Goal: Information Seeking & Learning: Learn about a topic

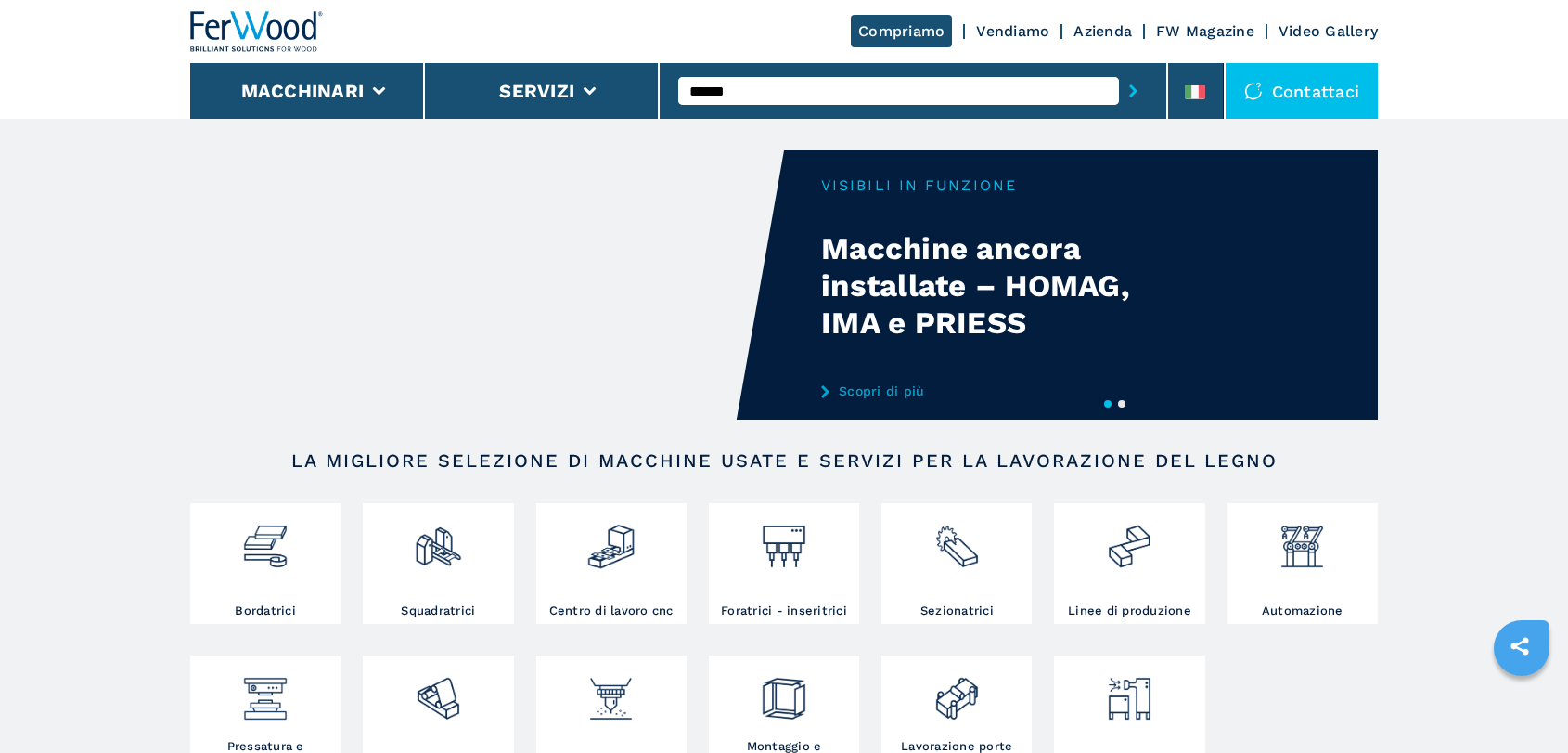
type input "******"
click at [1119, 69] on button "submit-button" at bounding box center [1133, 91] width 29 height 43
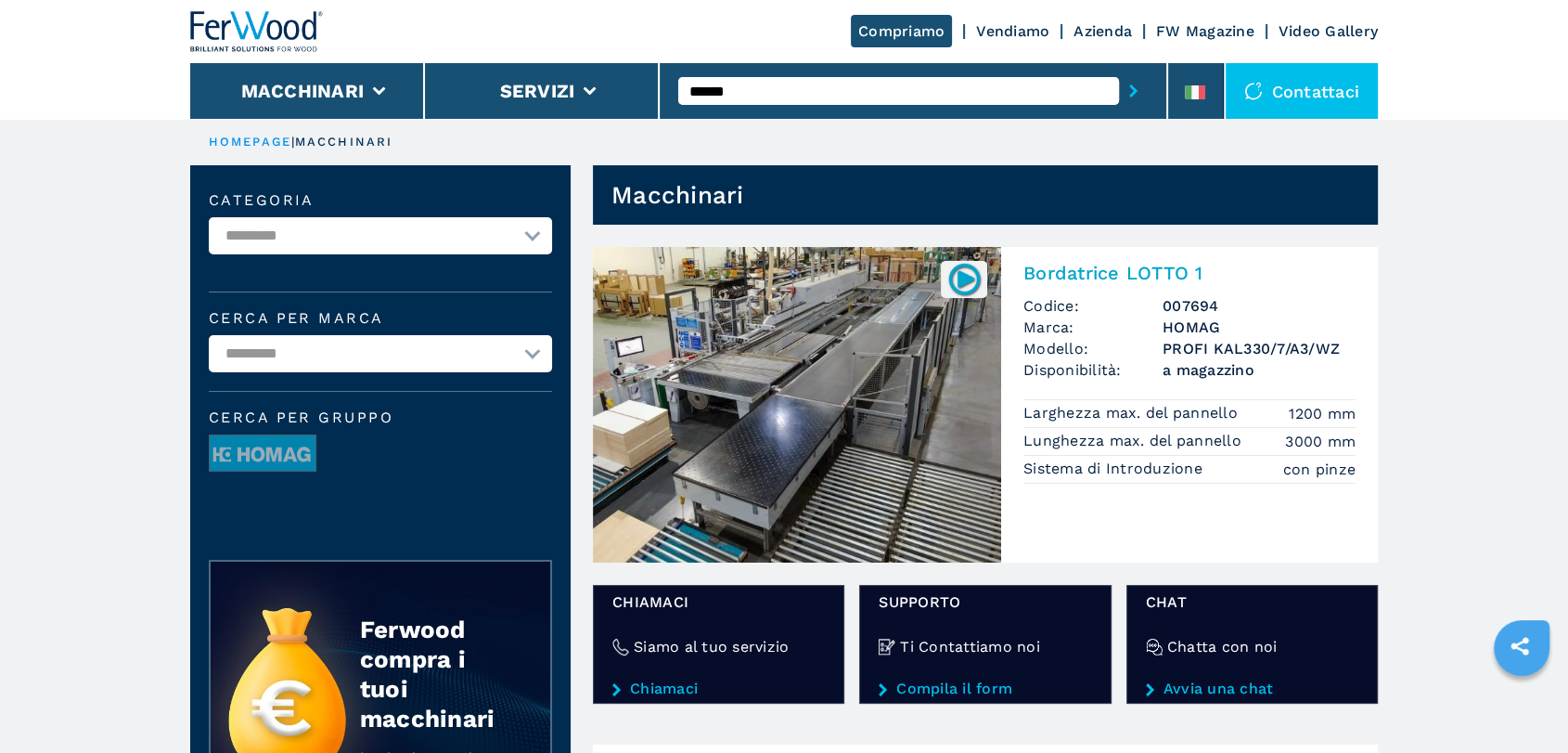
click at [844, 432] on img at bounding box center [798, 404] width 409 height 316
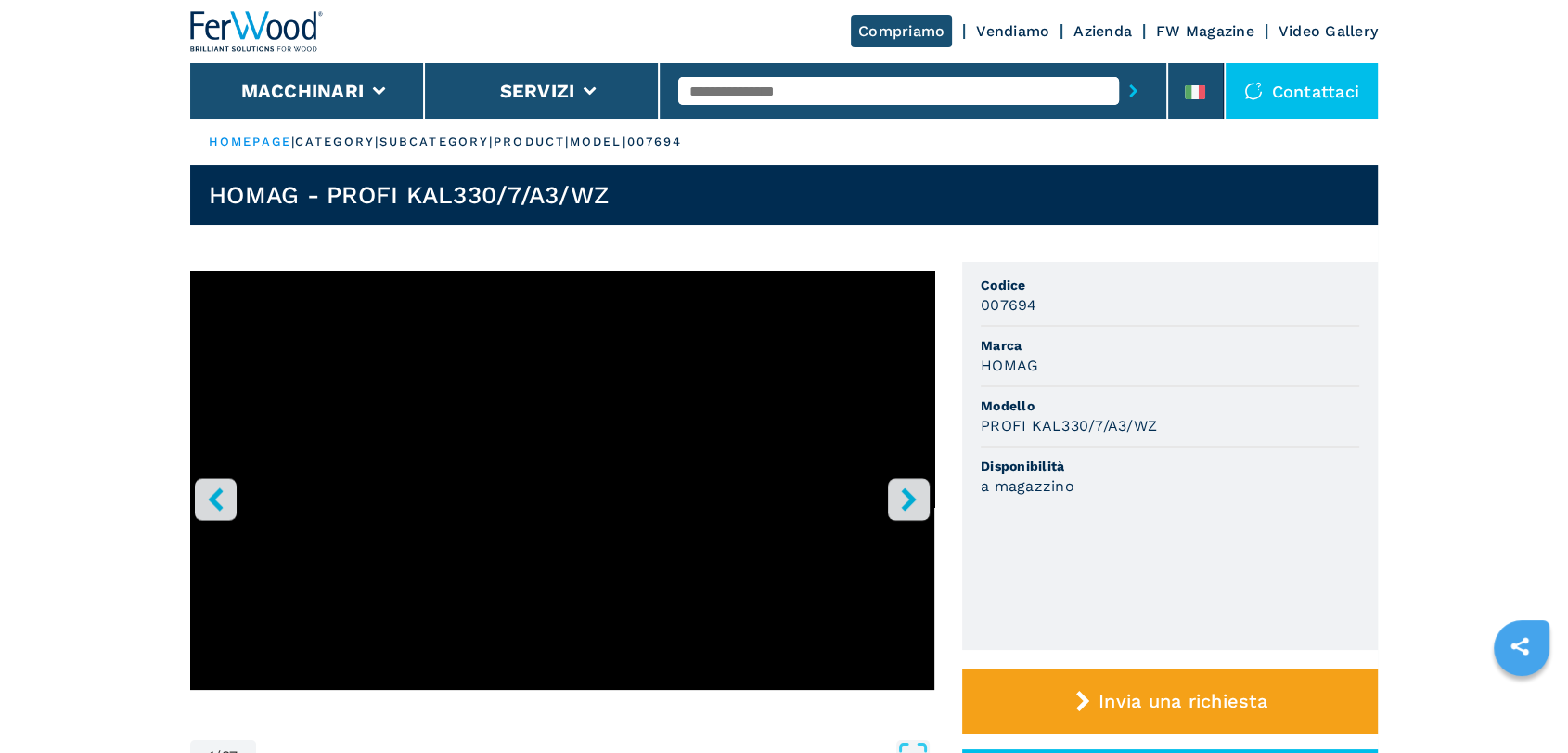
click at [898, 496] on icon "right-button" at bounding box center [908, 499] width 23 height 23
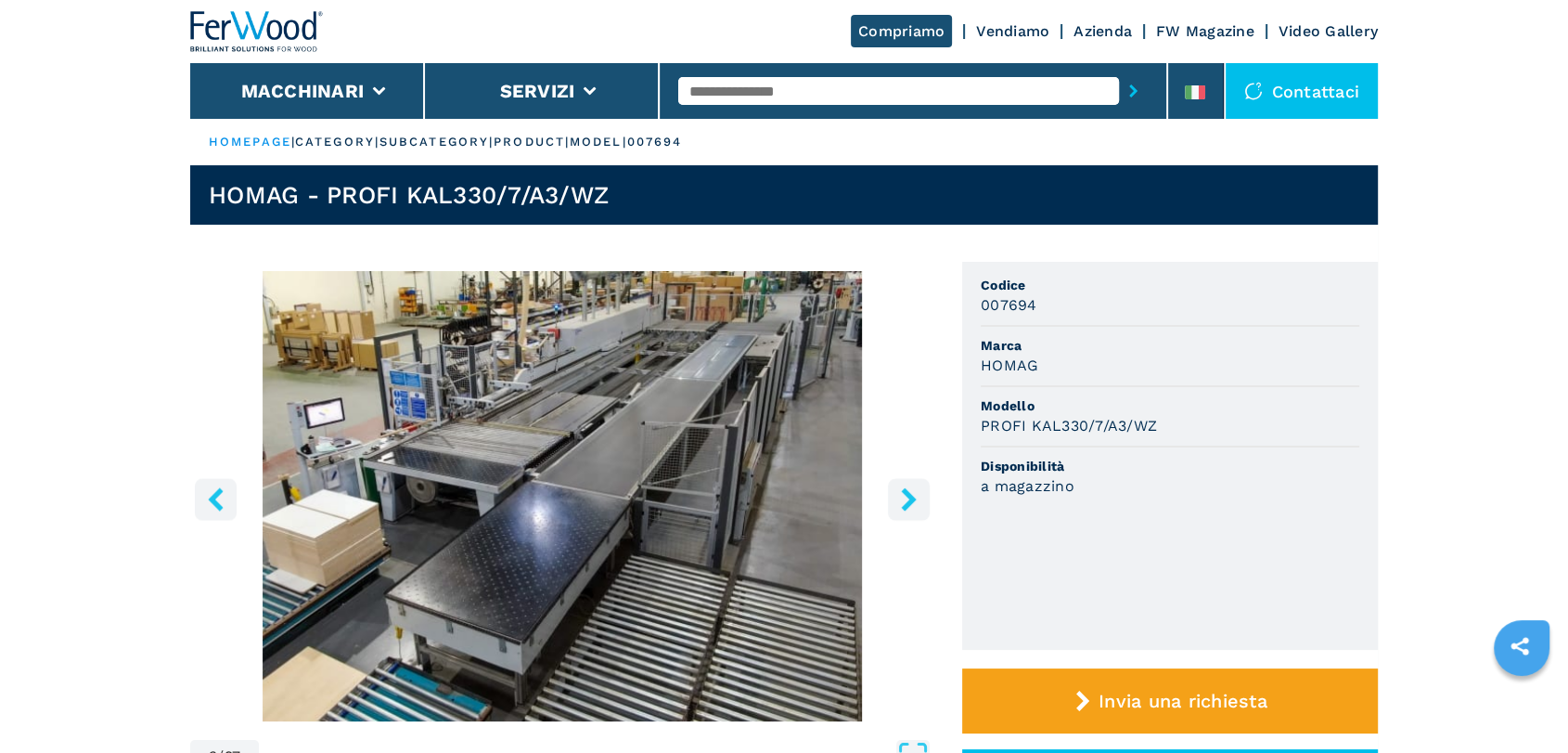
click at [901, 497] on icon "right-button" at bounding box center [908, 499] width 23 height 23
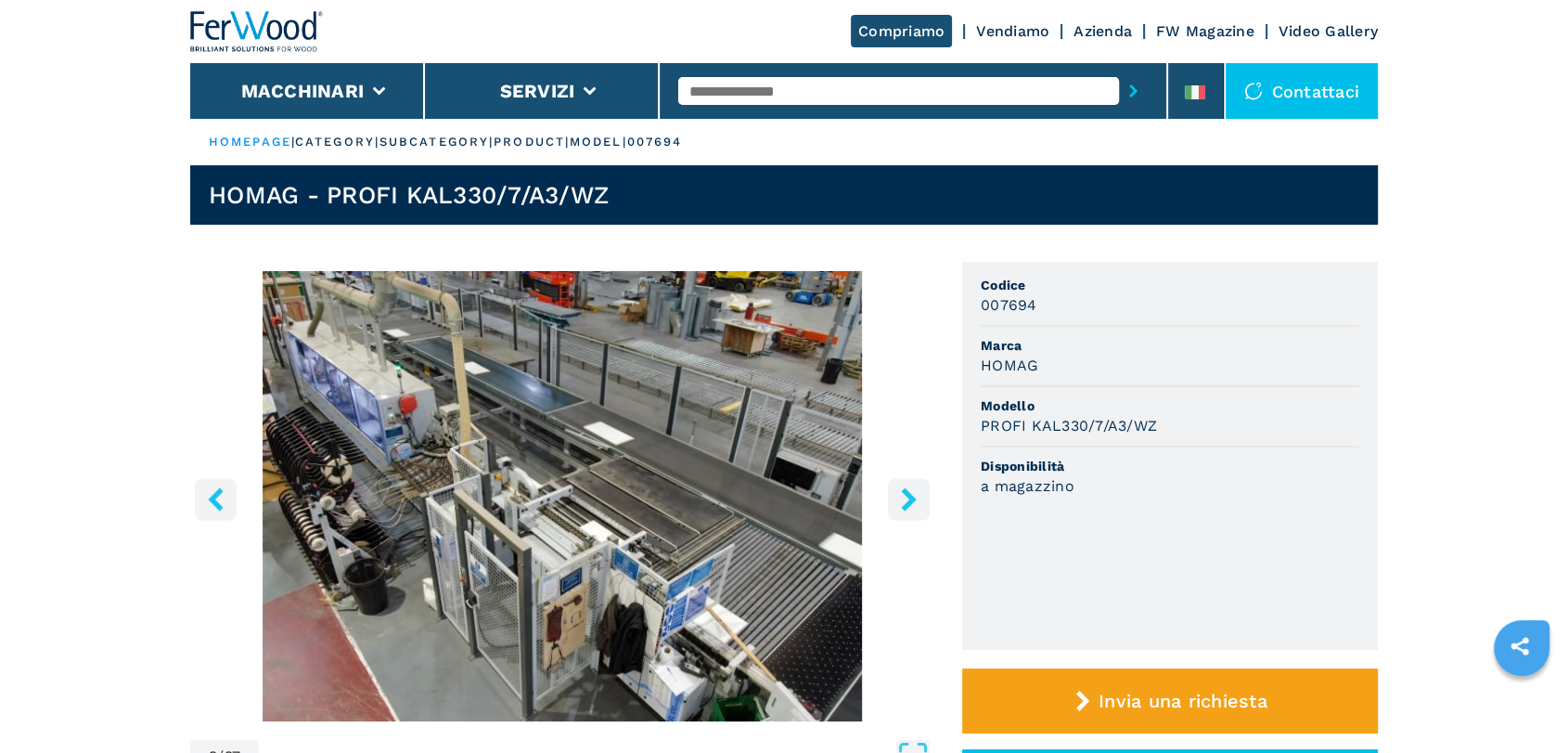
click at [901, 497] on icon "right-button" at bounding box center [908, 499] width 23 height 23
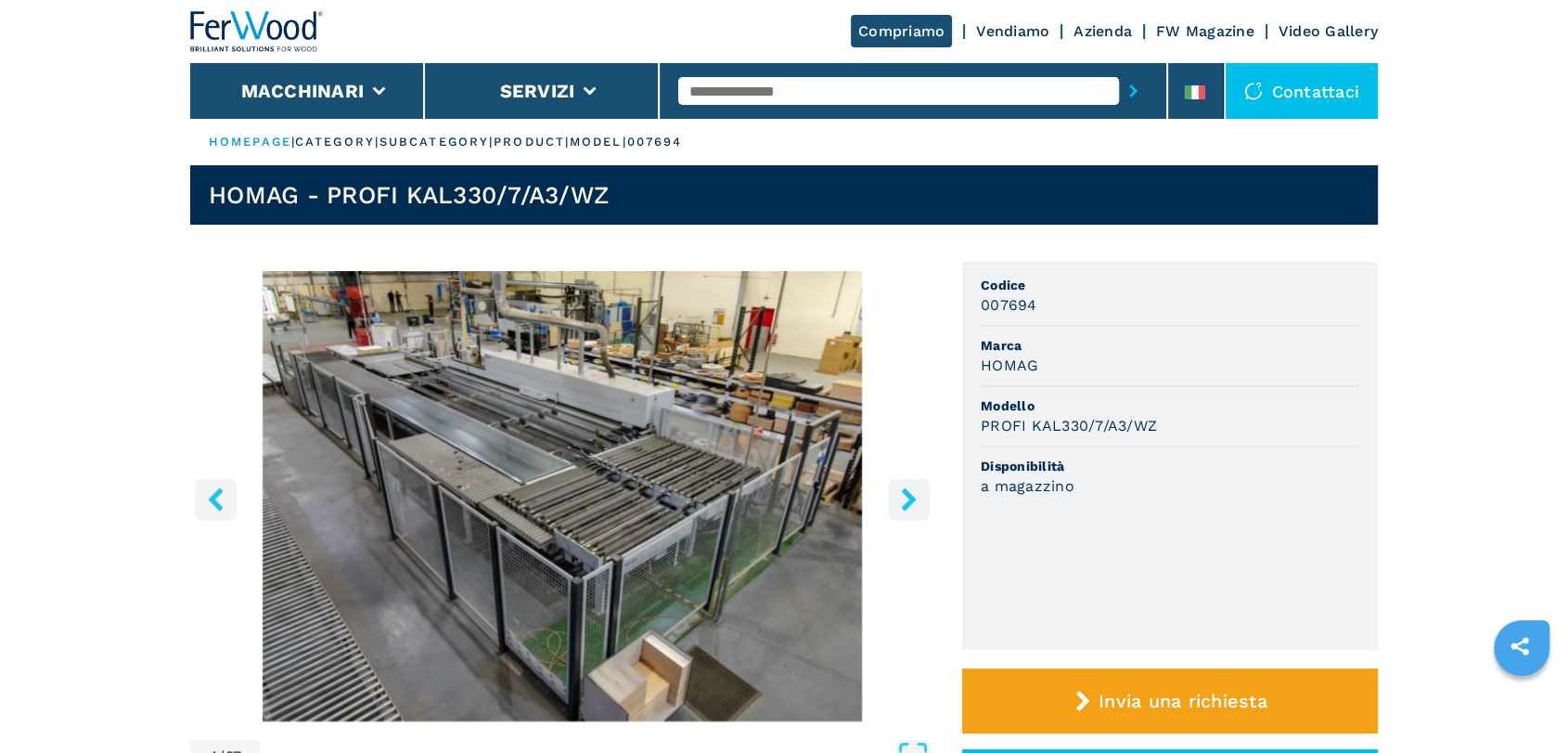
click at [901, 497] on icon "right-button" at bounding box center [908, 499] width 23 height 23
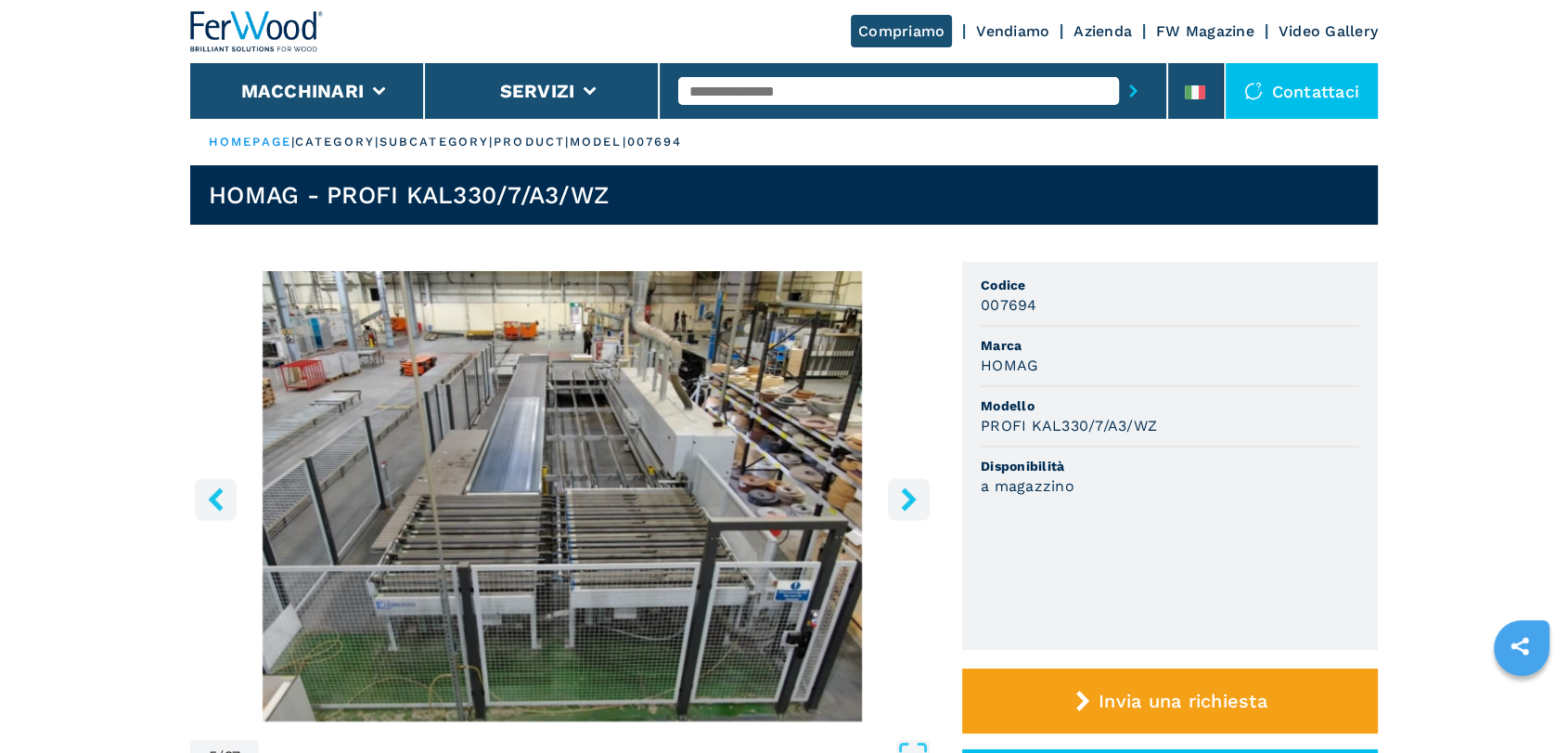
click at [901, 497] on icon "right-button" at bounding box center [908, 499] width 23 height 23
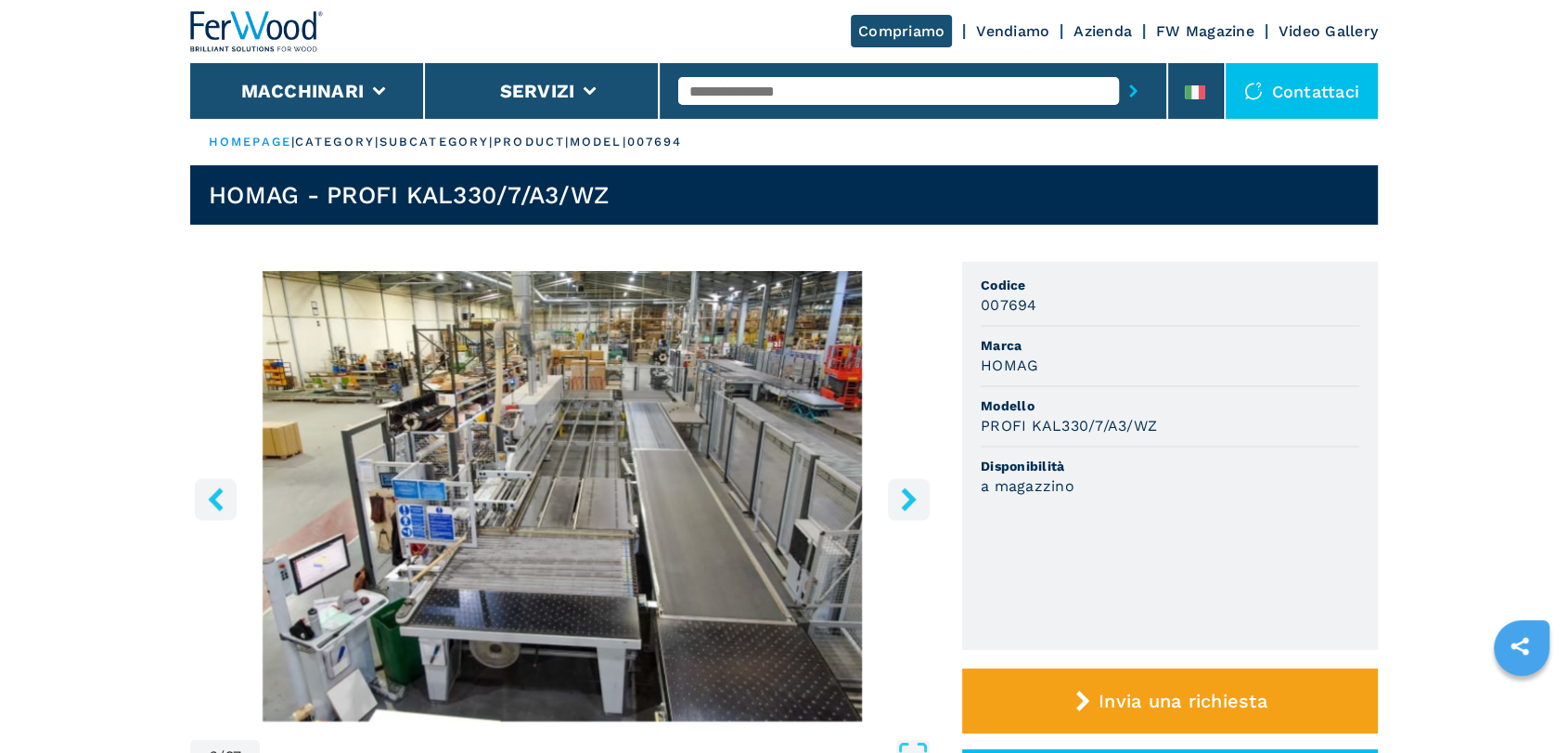
click at [901, 497] on icon "right-button" at bounding box center [908, 499] width 23 height 23
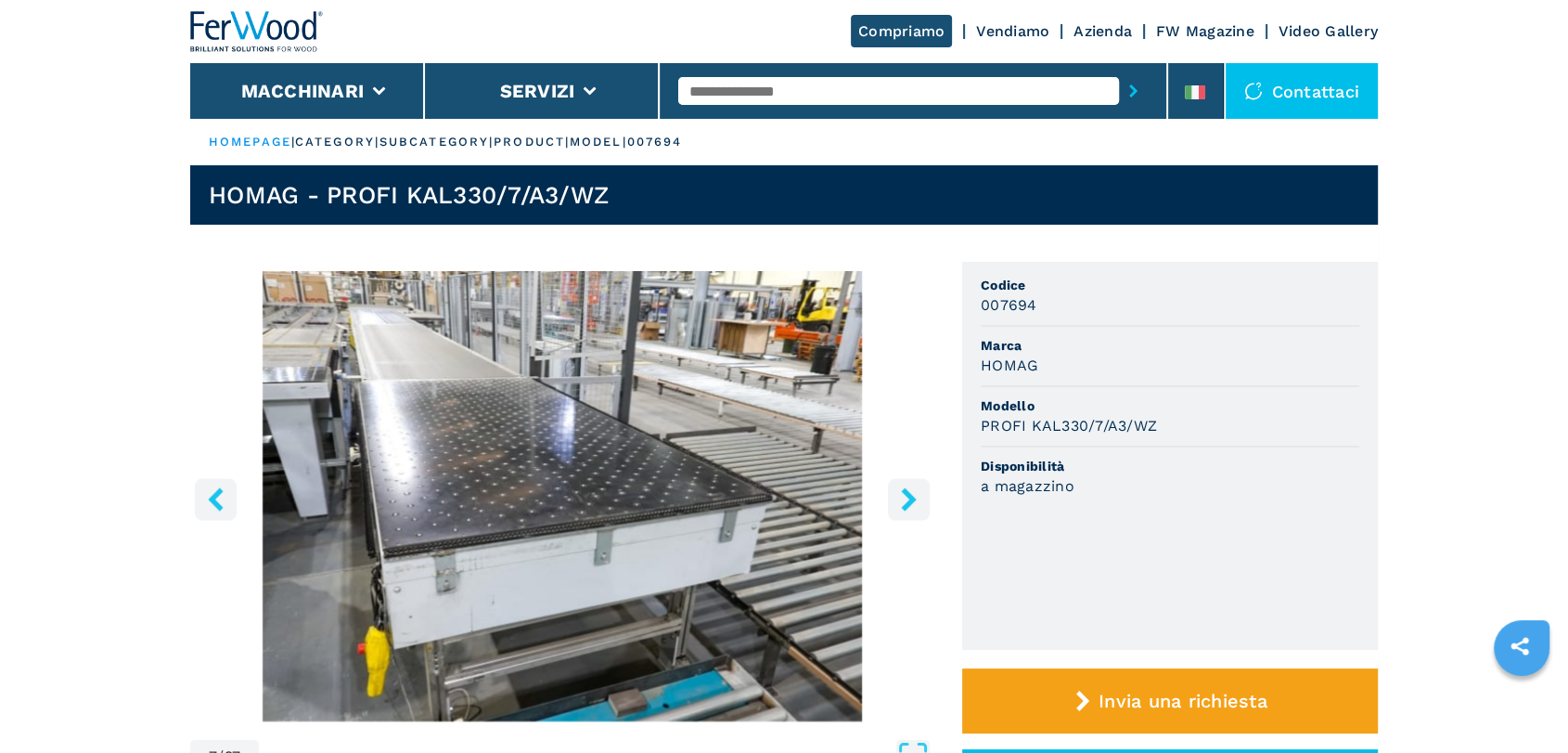
click at [901, 497] on icon "right-button" at bounding box center [908, 499] width 23 height 23
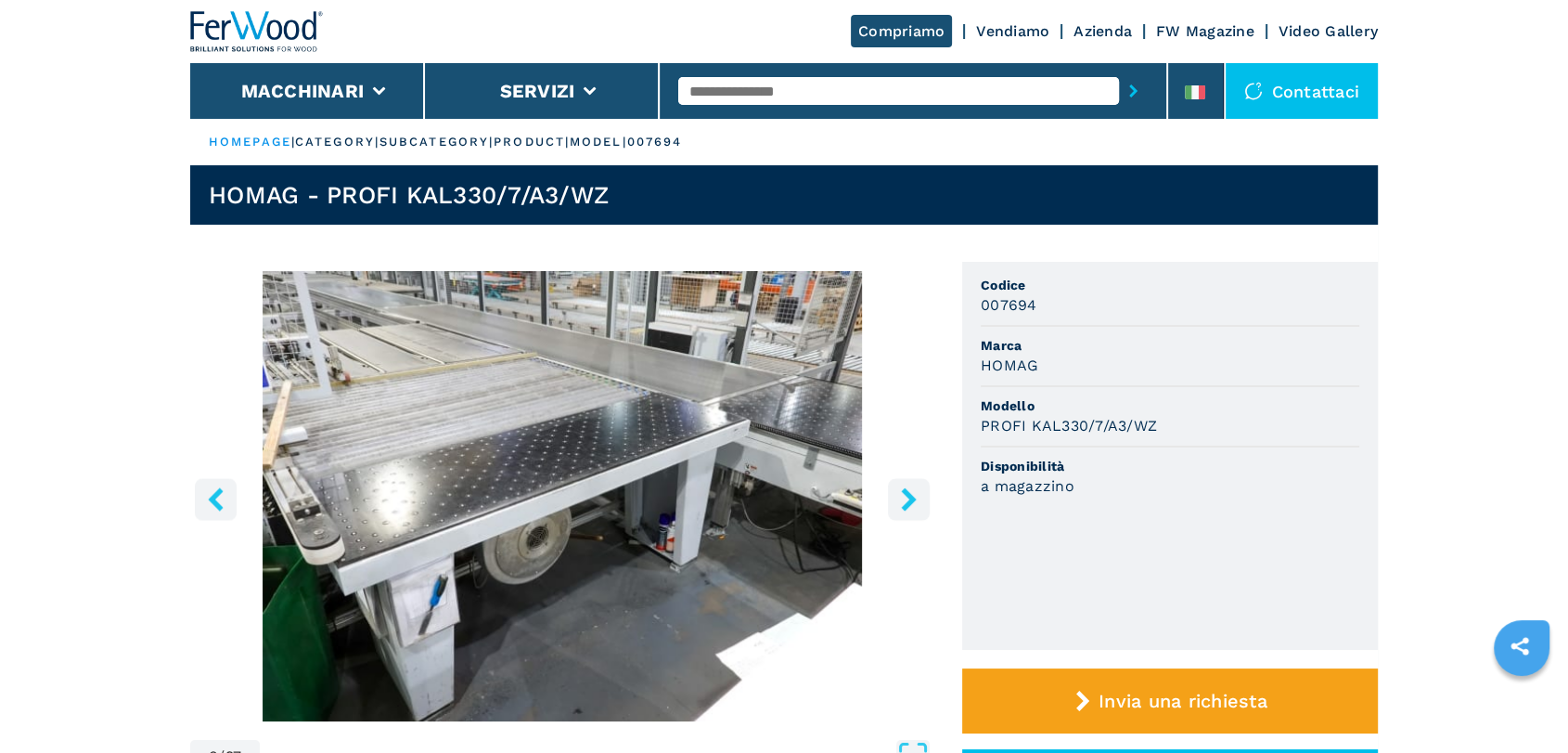
click at [901, 497] on icon "right-button" at bounding box center [908, 499] width 23 height 23
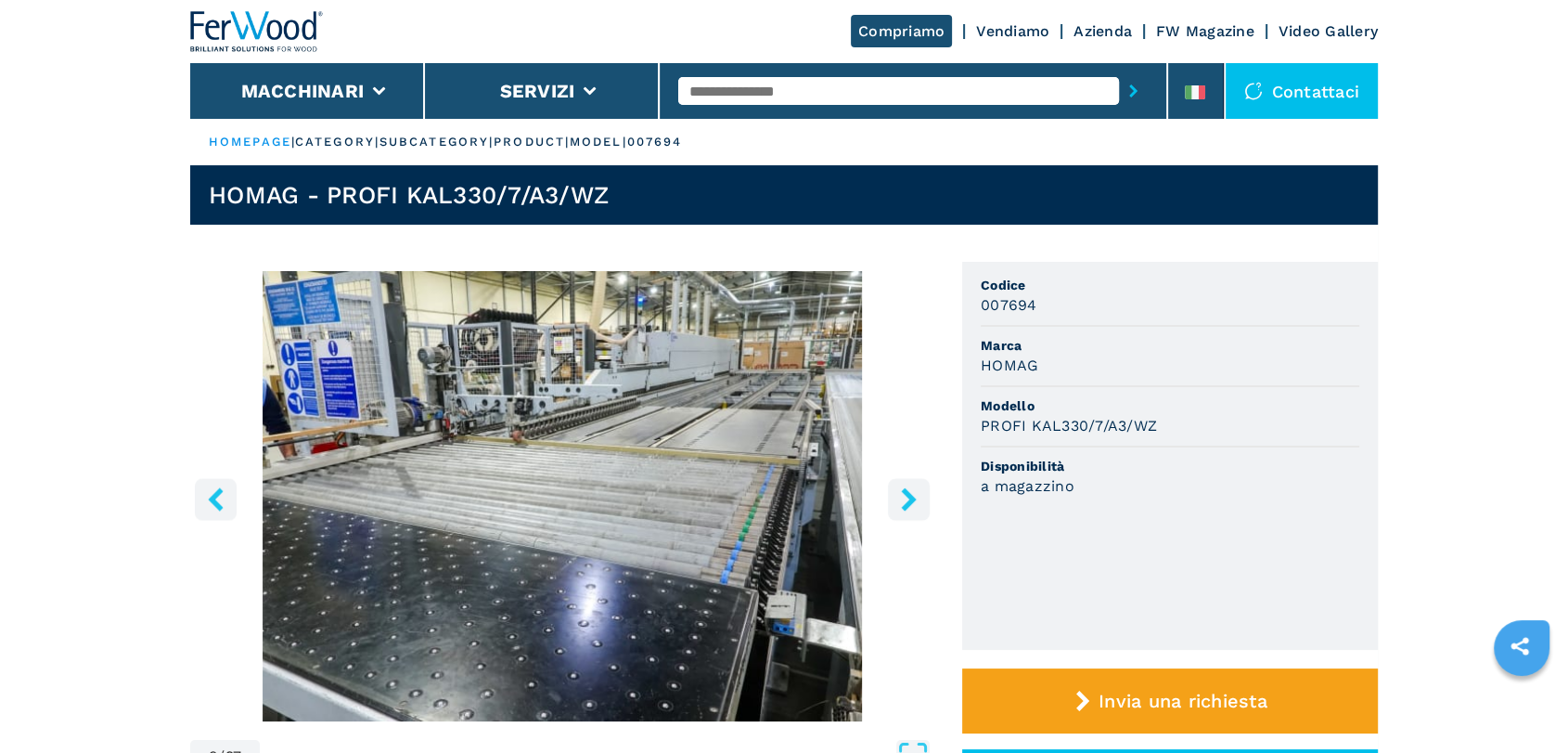
click at [889, 495] on button "right-button" at bounding box center [909, 499] width 42 height 42
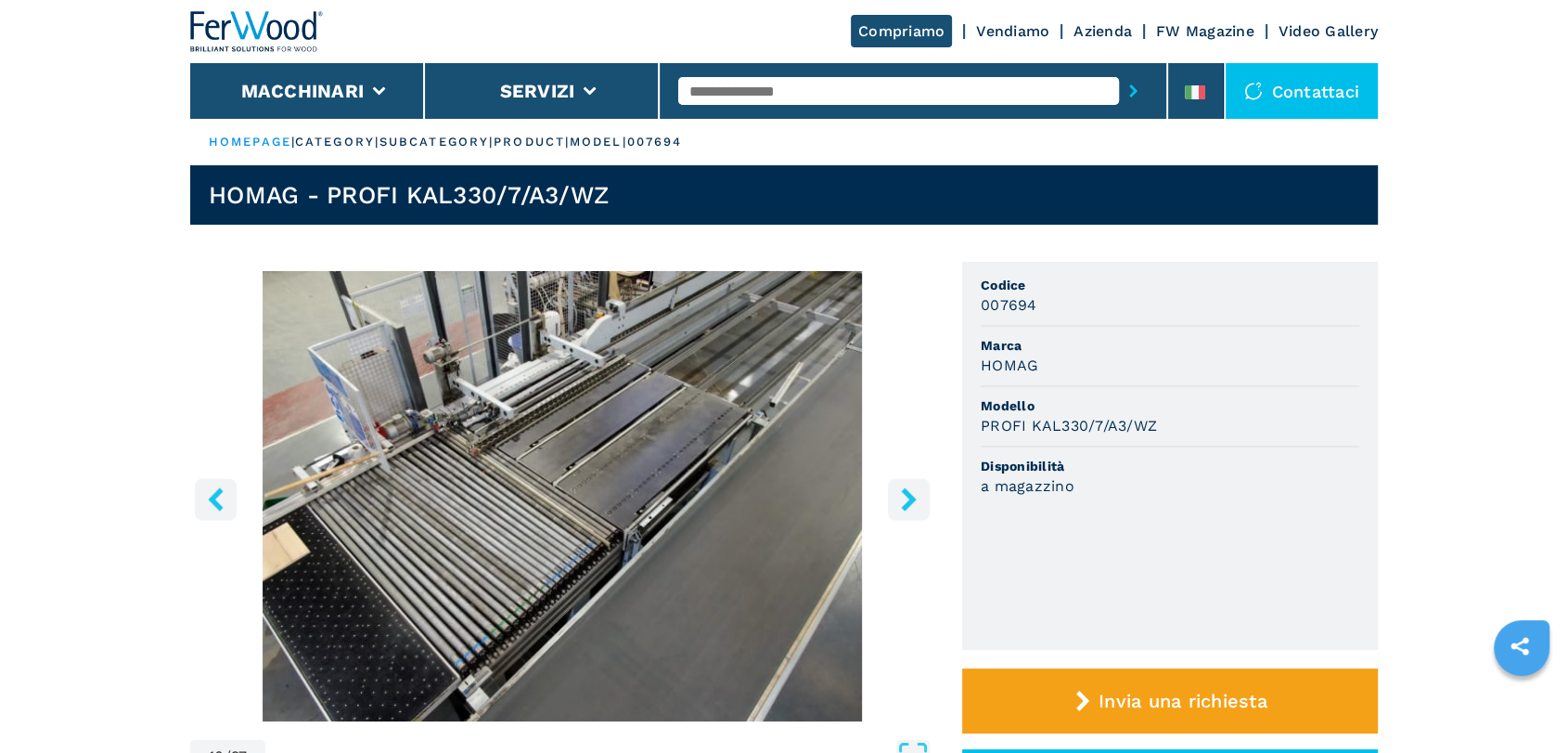
click at [920, 508] on button "right-button" at bounding box center [909, 499] width 42 height 42
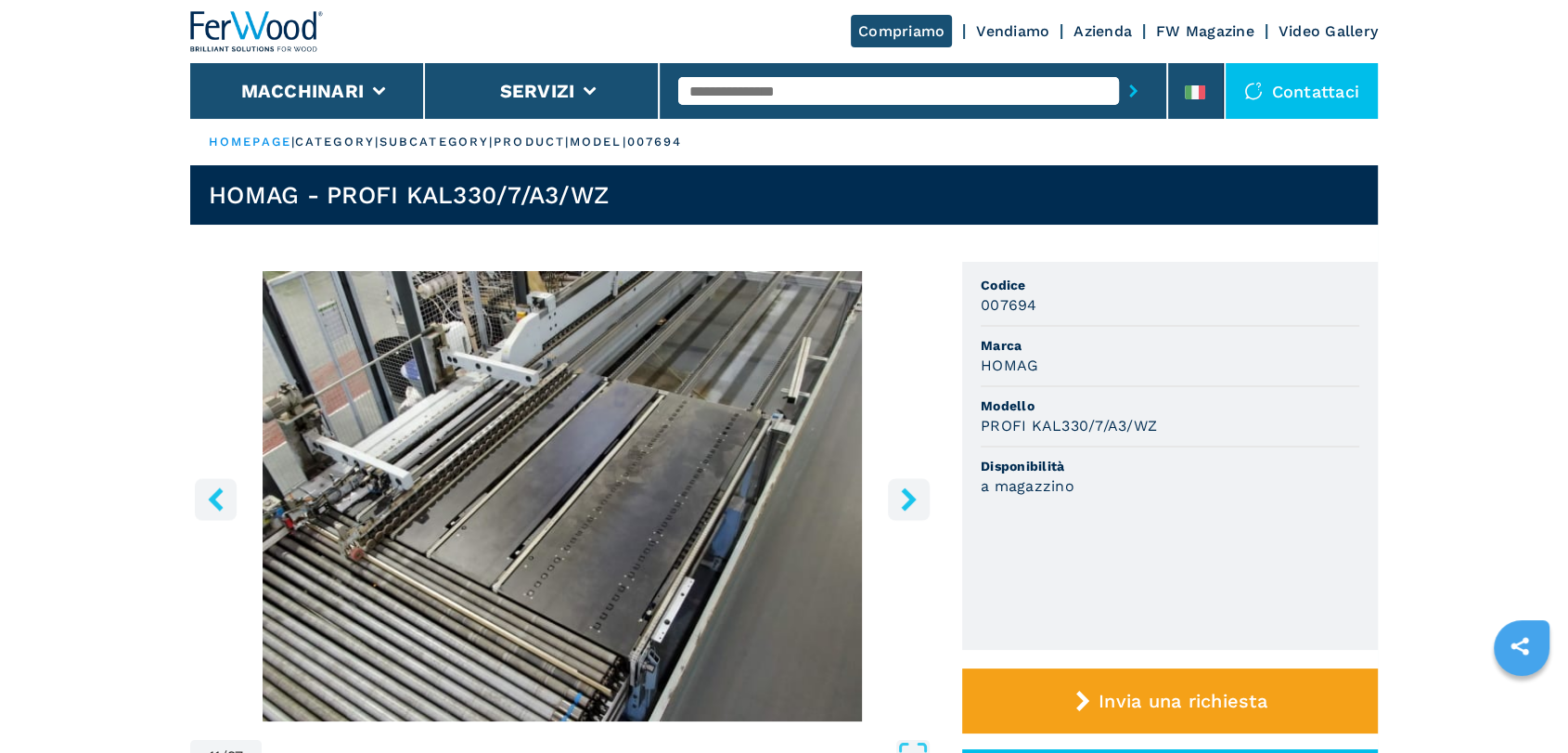
click at [918, 508] on icon "right-button" at bounding box center [908, 499] width 23 height 23
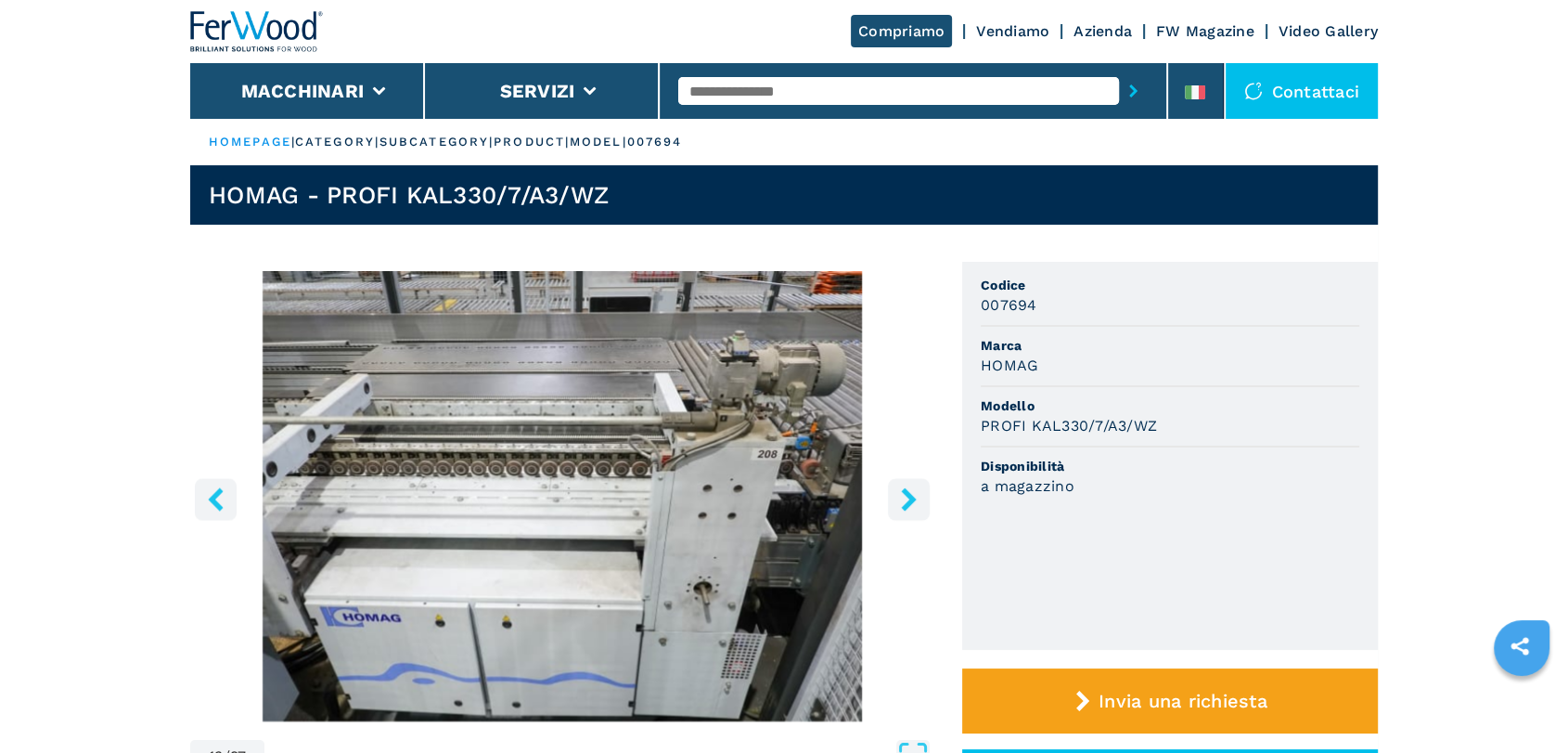
click at [918, 508] on icon "right-button" at bounding box center [908, 499] width 23 height 23
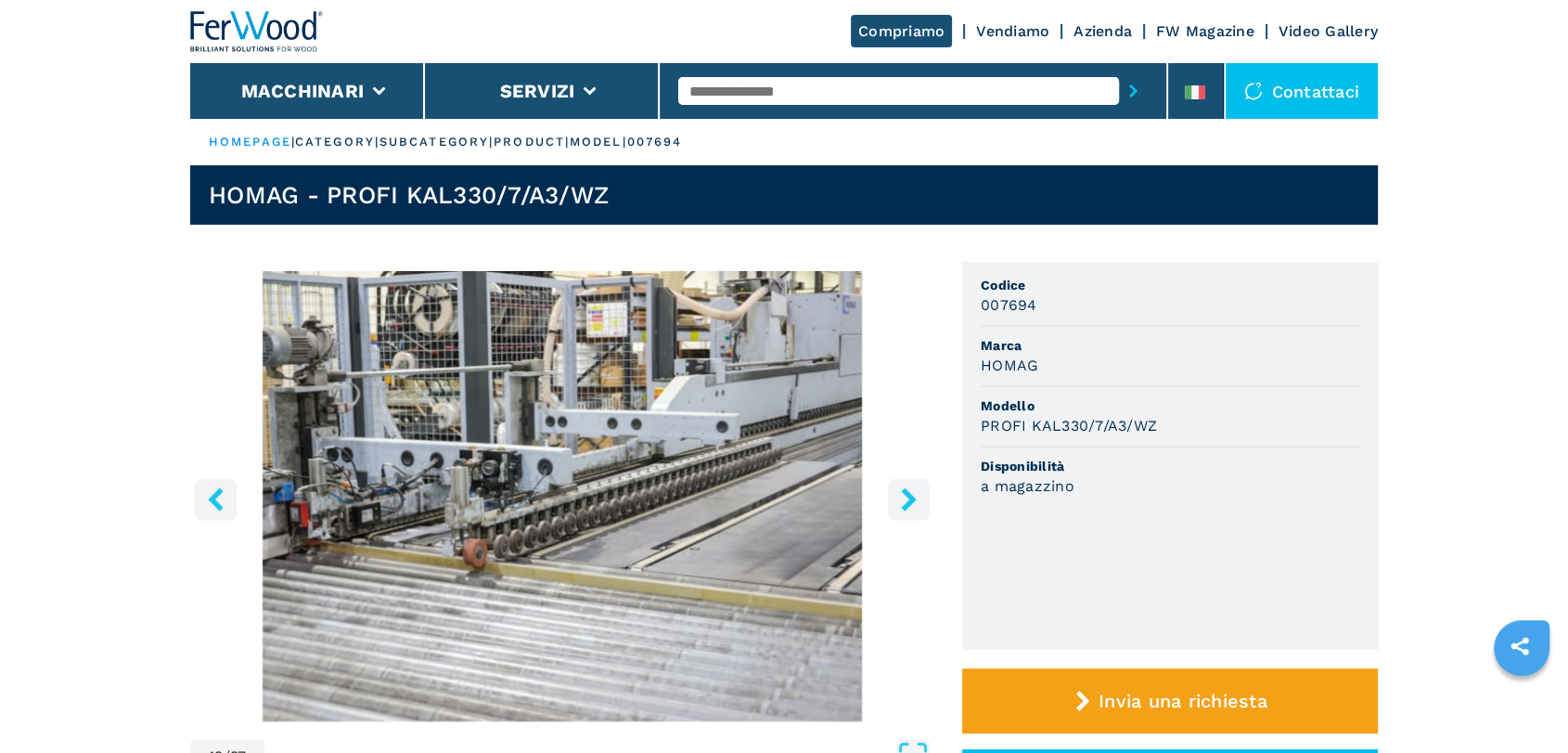
click at [918, 508] on icon "right-button" at bounding box center [908, 499] width 23 height 23
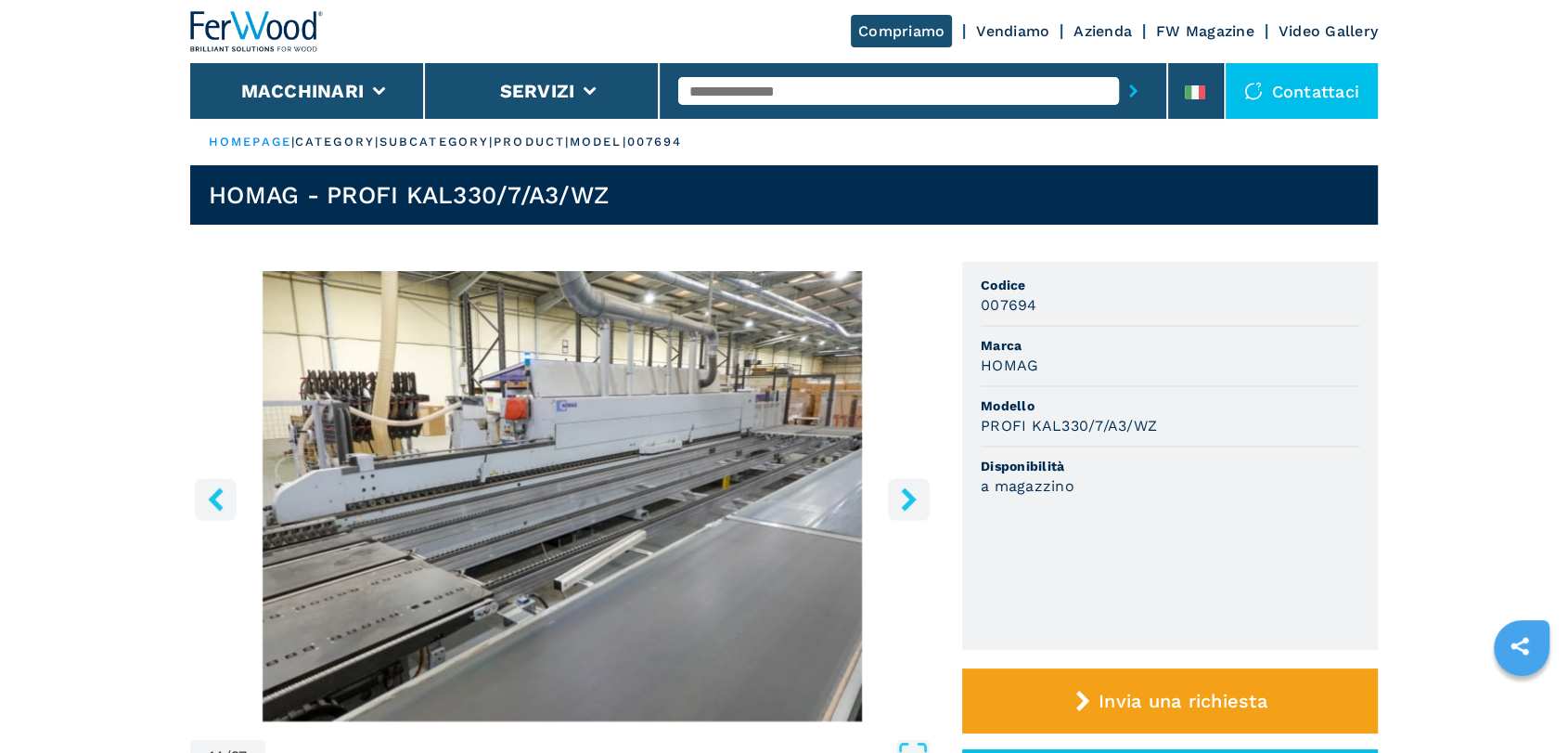
click at [918, 508] on icon "right-button" at bounding box center [908, 499] width 23 height 23
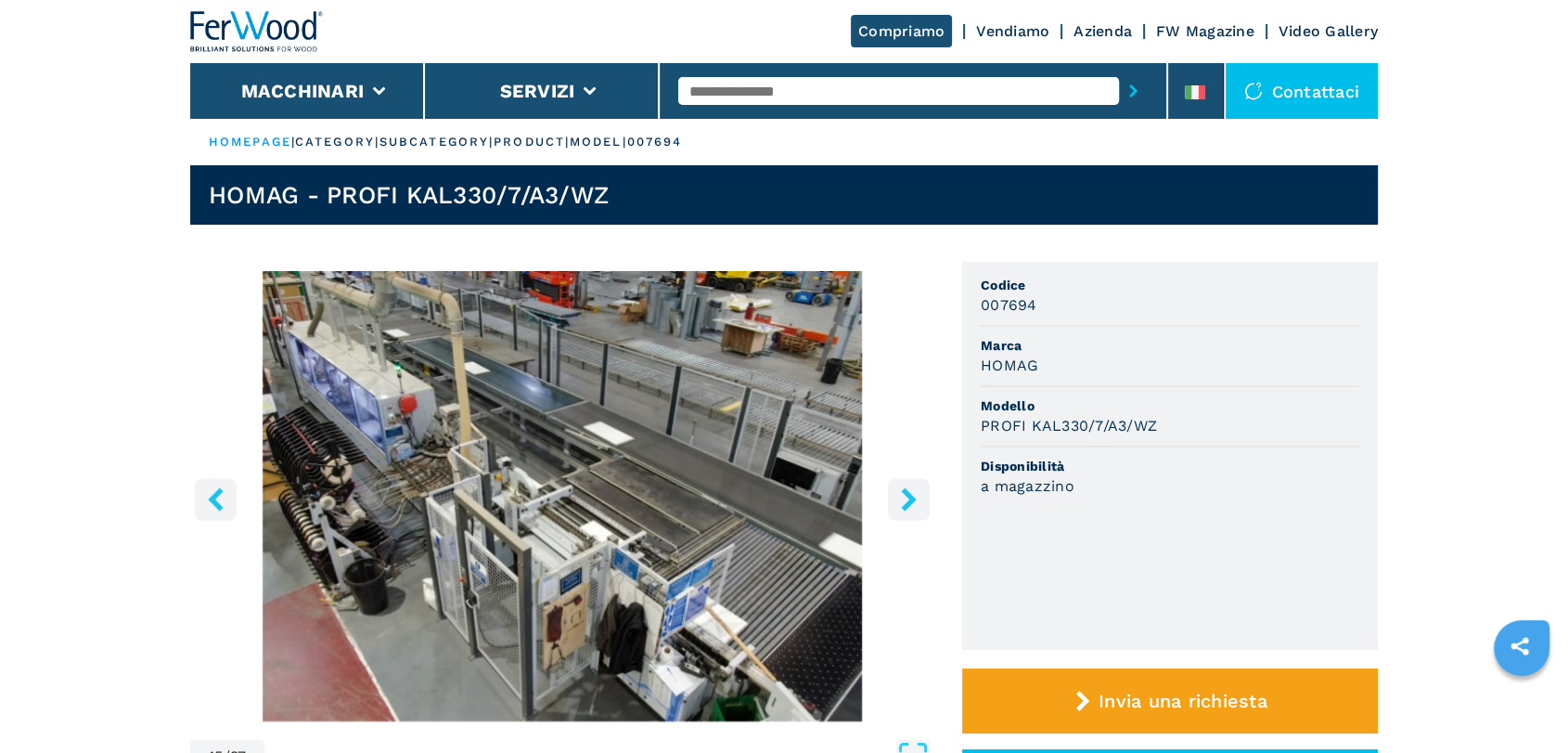
click at [918, 508] on icon "right-button" at bounding box center [908, 499] width 23 height 23
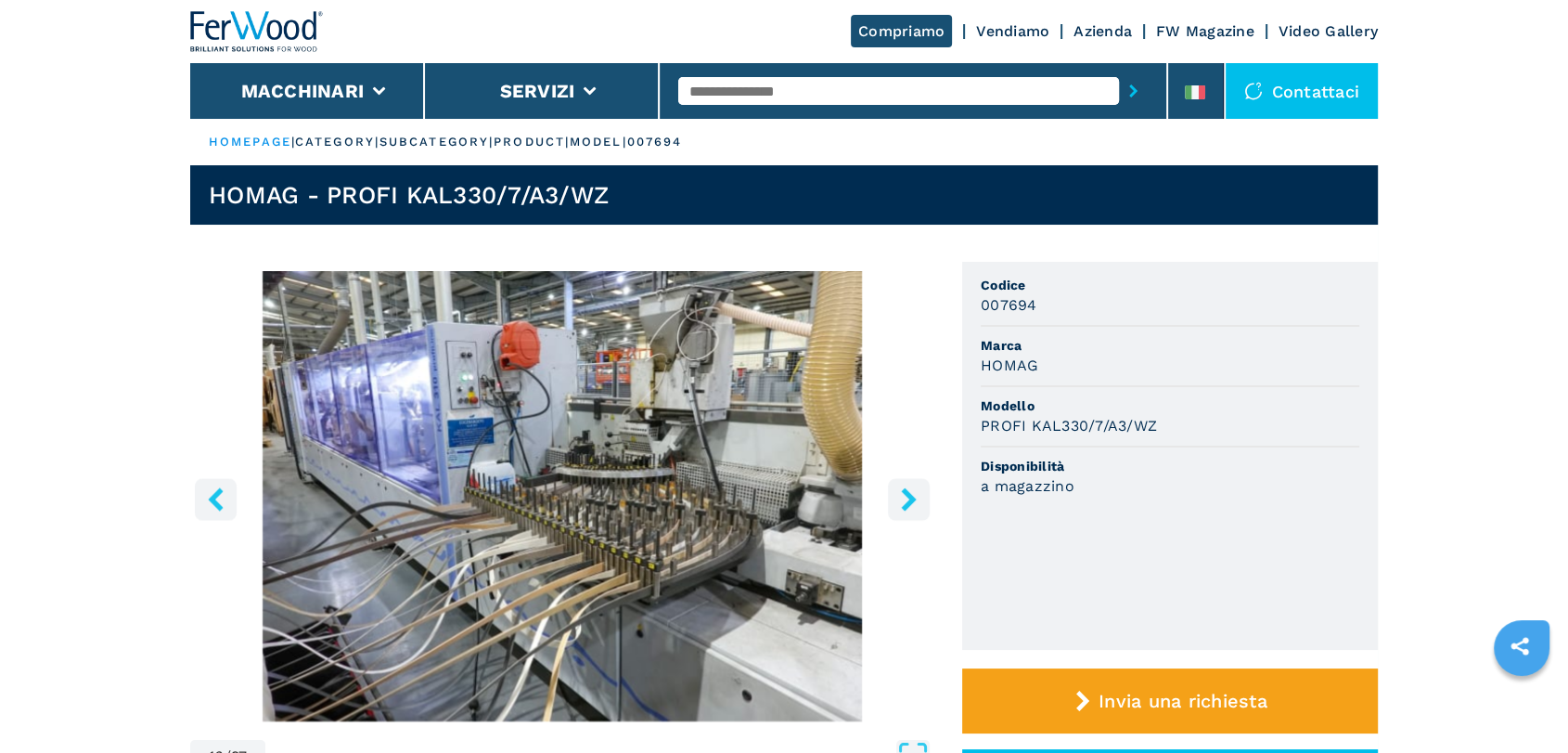
click at [918, 508] on icon "right-button" at bounding box center [908, 499] width 23 height 23
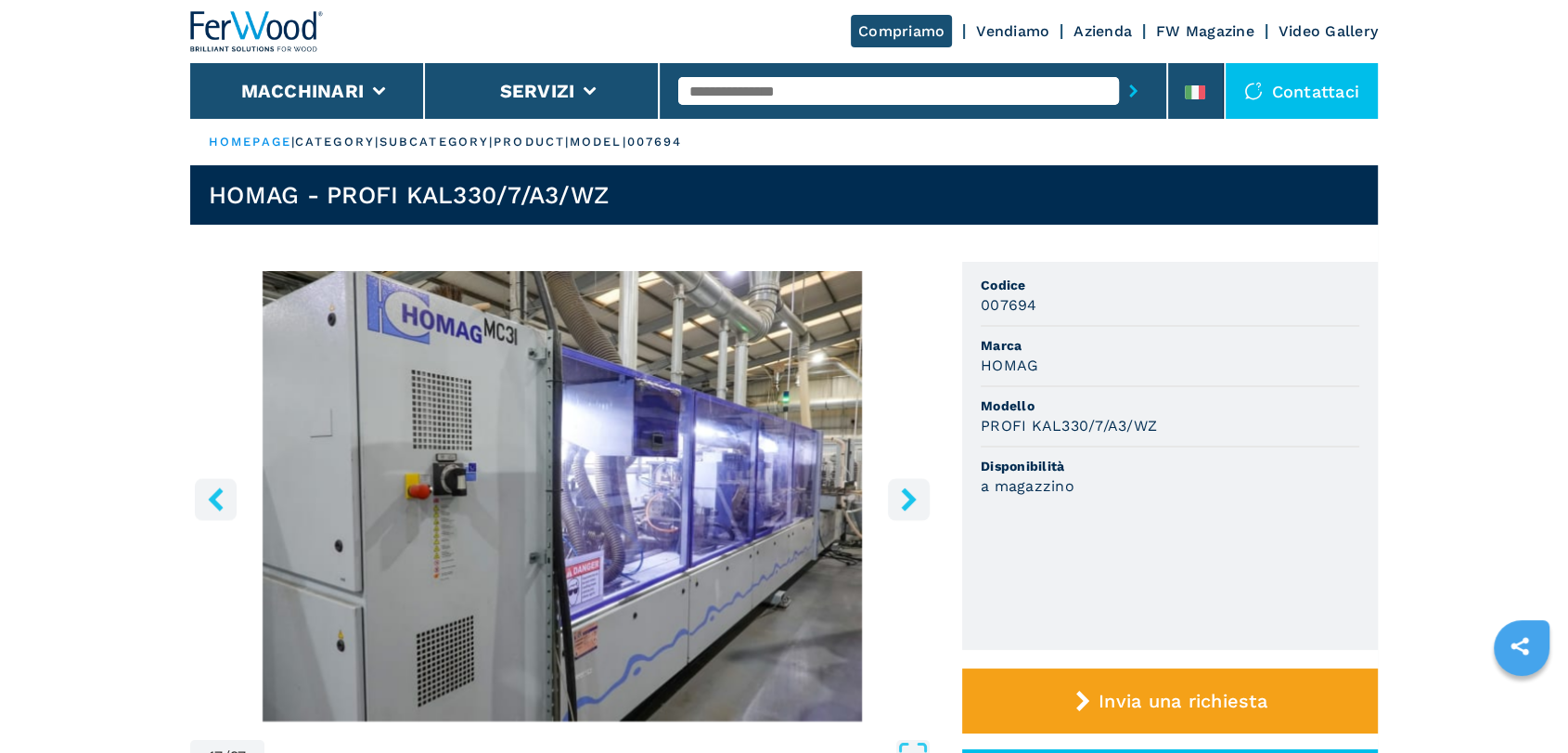
click at [918, 508] on icon "right-button" at bounding box center [908, 499] width 23 height 23
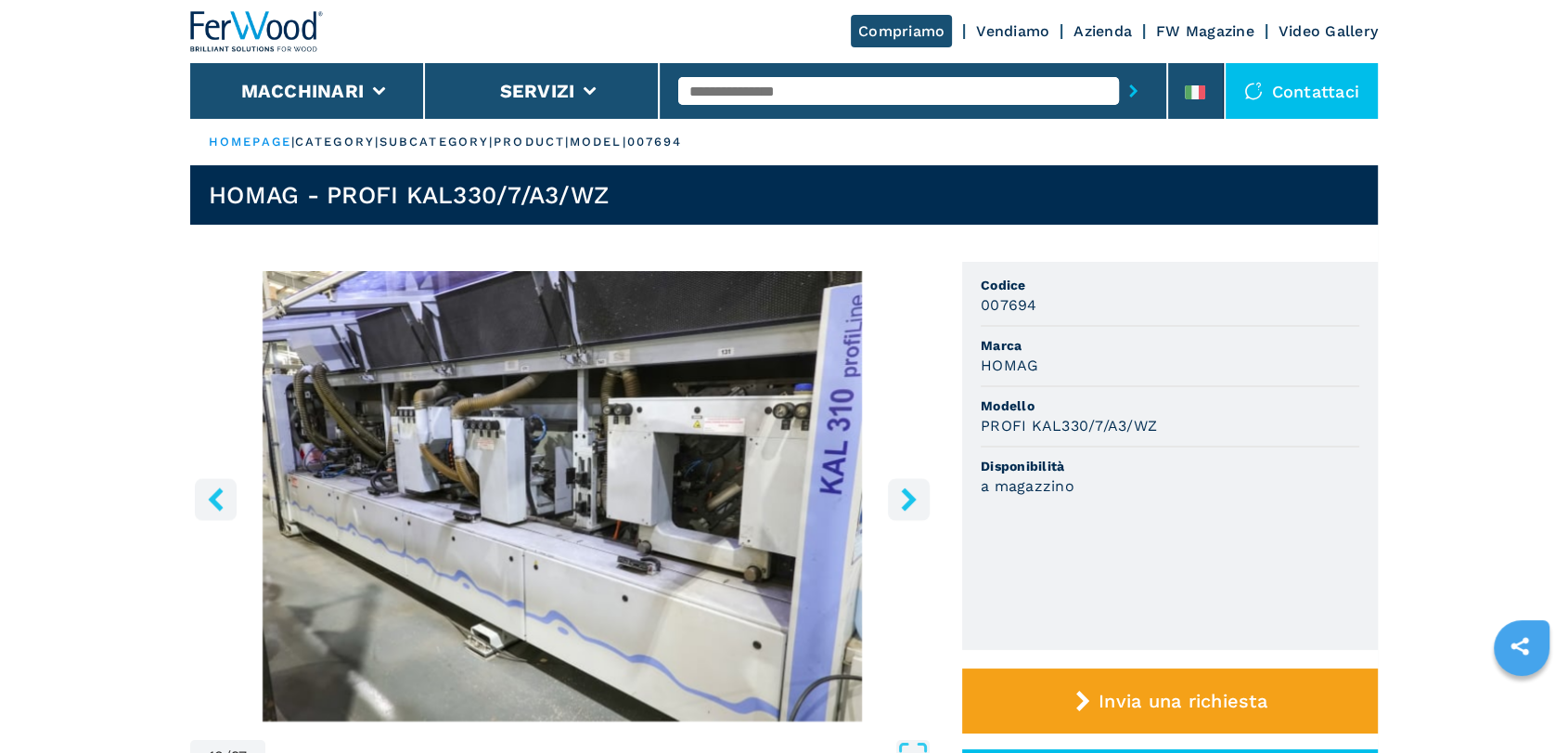
click at [918, 508] on icon "right-button" at bounding box center [908, 499] width 23 height 23
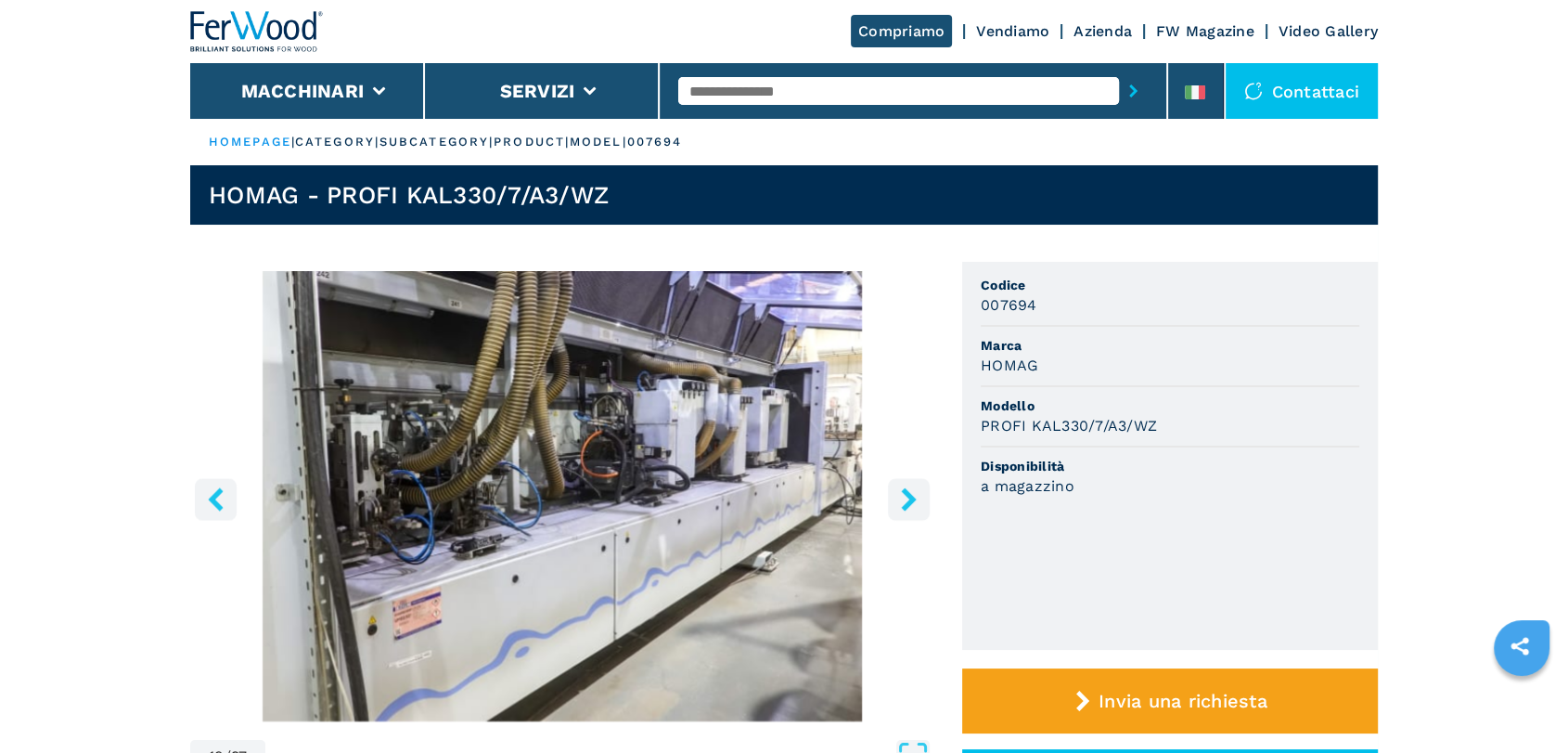
click at [918, 508] on icon "right-button" at bounding box center [908, 499] width 23 height 23
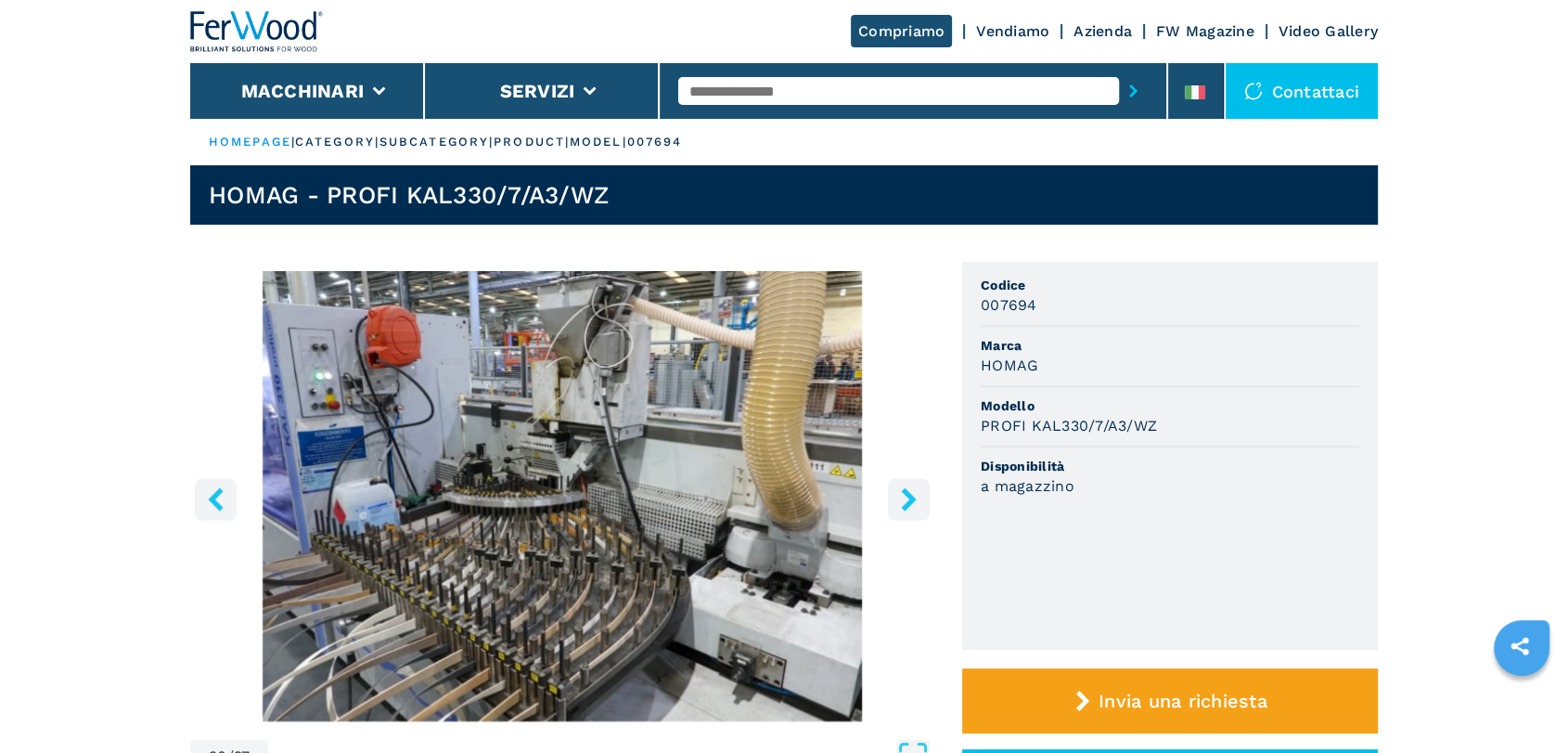
click at [918, 508] on icon "right-button" at bounding box center [908, 499] width 23 height 23
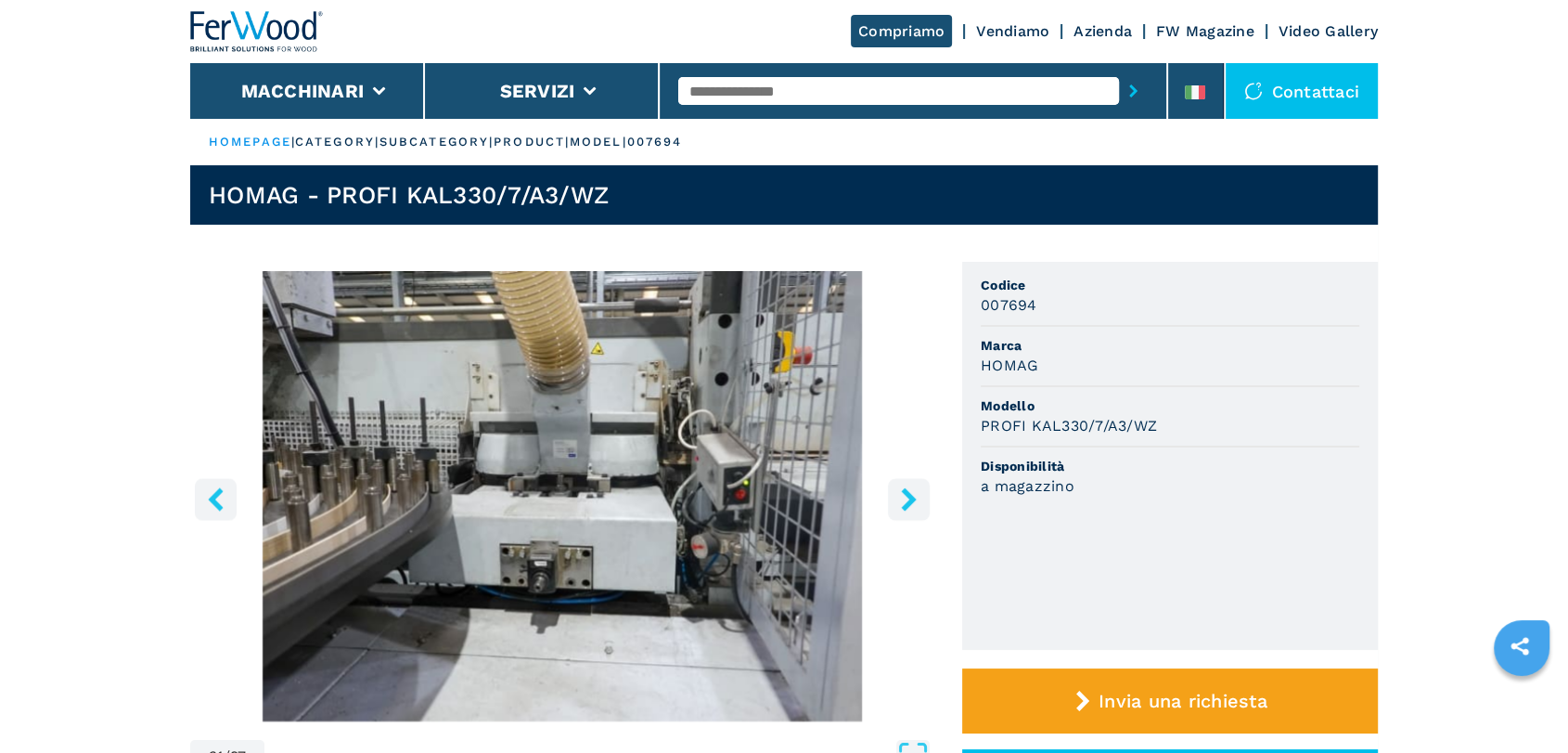
click at [918, 508] on icon "right-button" at bounding box center [908, 499] width 23 height 23
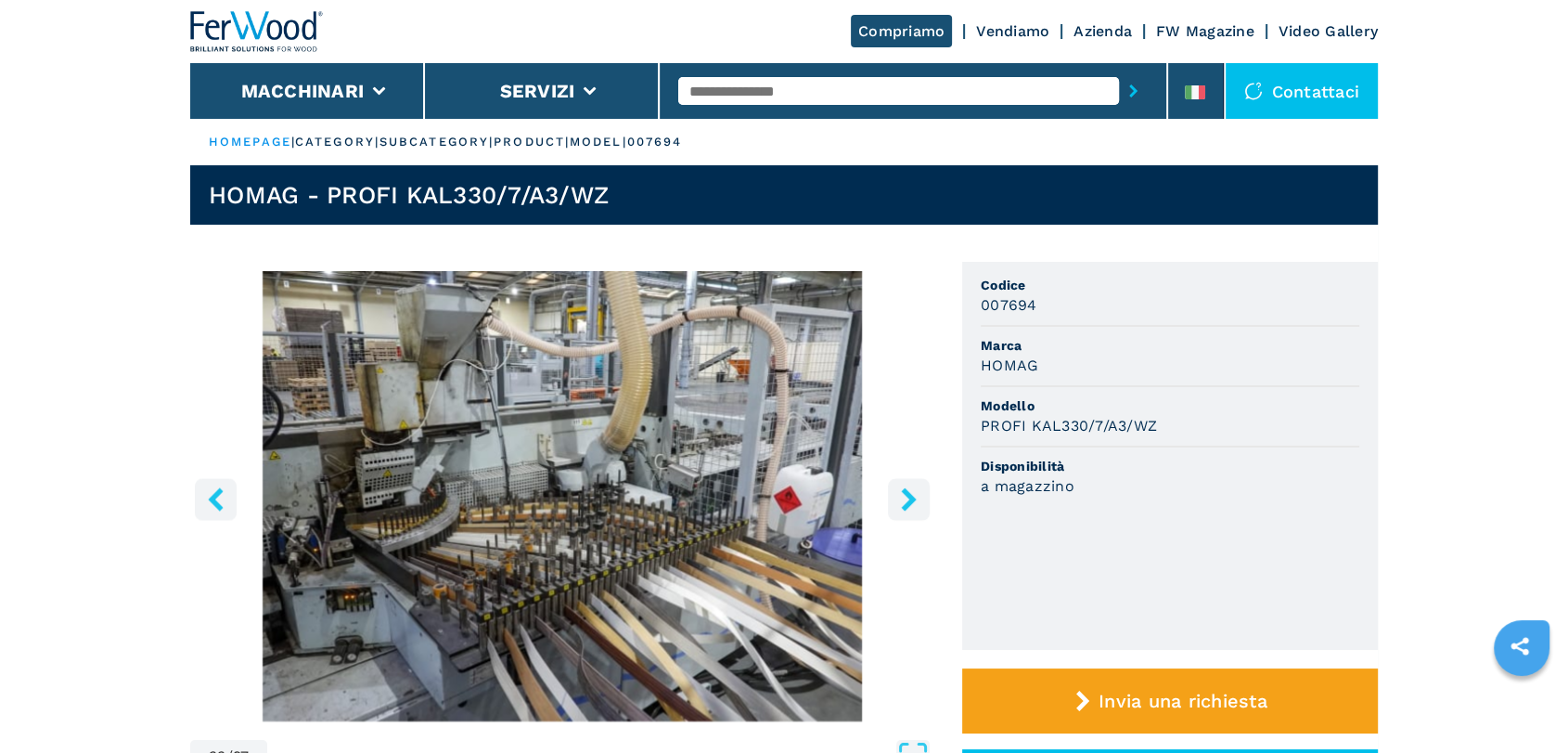
click at [918, 508] on icon "right-button" at bounding box center [908, 499] width 23 height 23
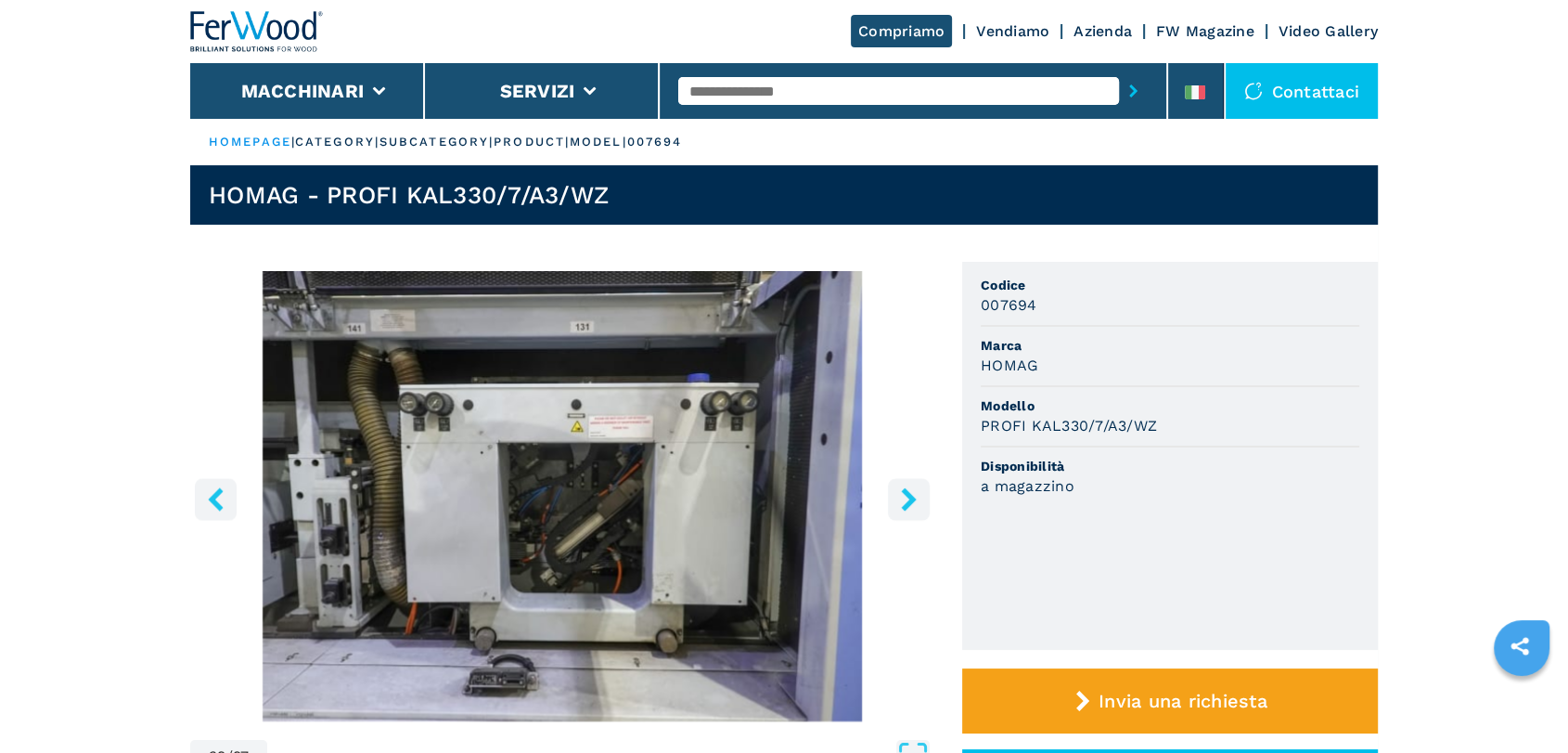
click at [918, 508] on icon "right-button" at bounding box center [908, 499] width 23 height 23
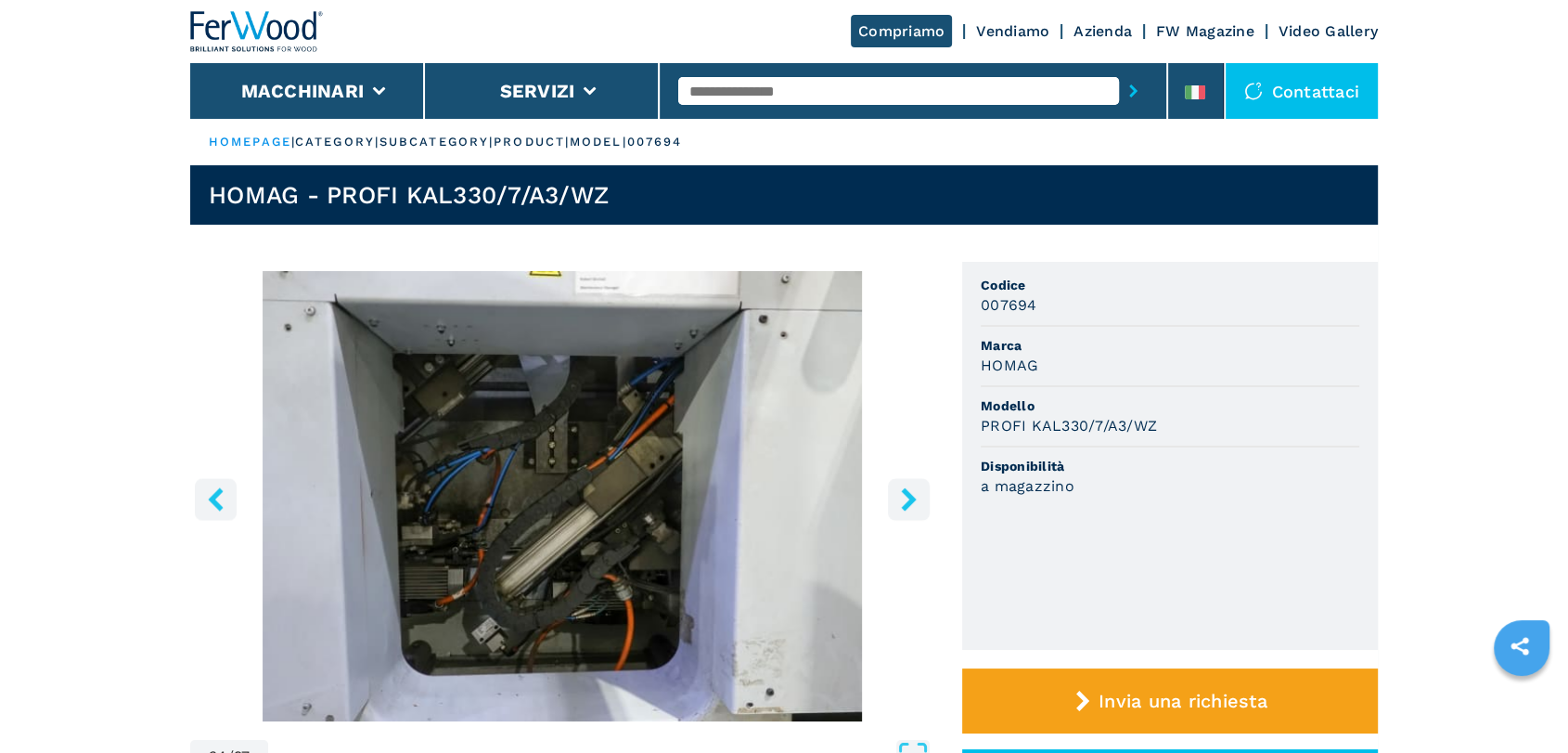
click at [918, 508] on icon "right-button" at bounding box center [908, 499] width 23 height 23
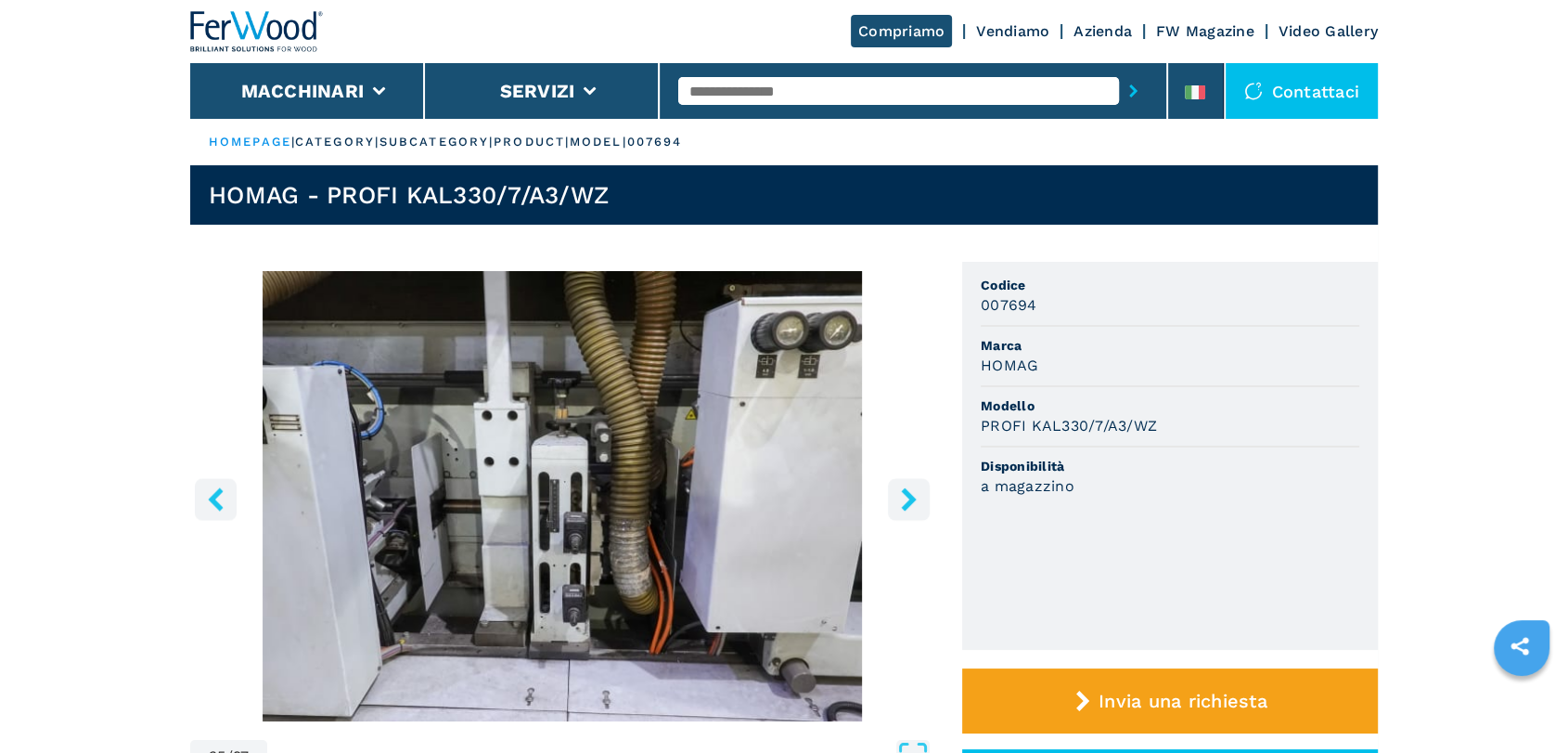
click at [918, 508] on icon "right-button" at bounding box center [908, 499] width 23 height 23
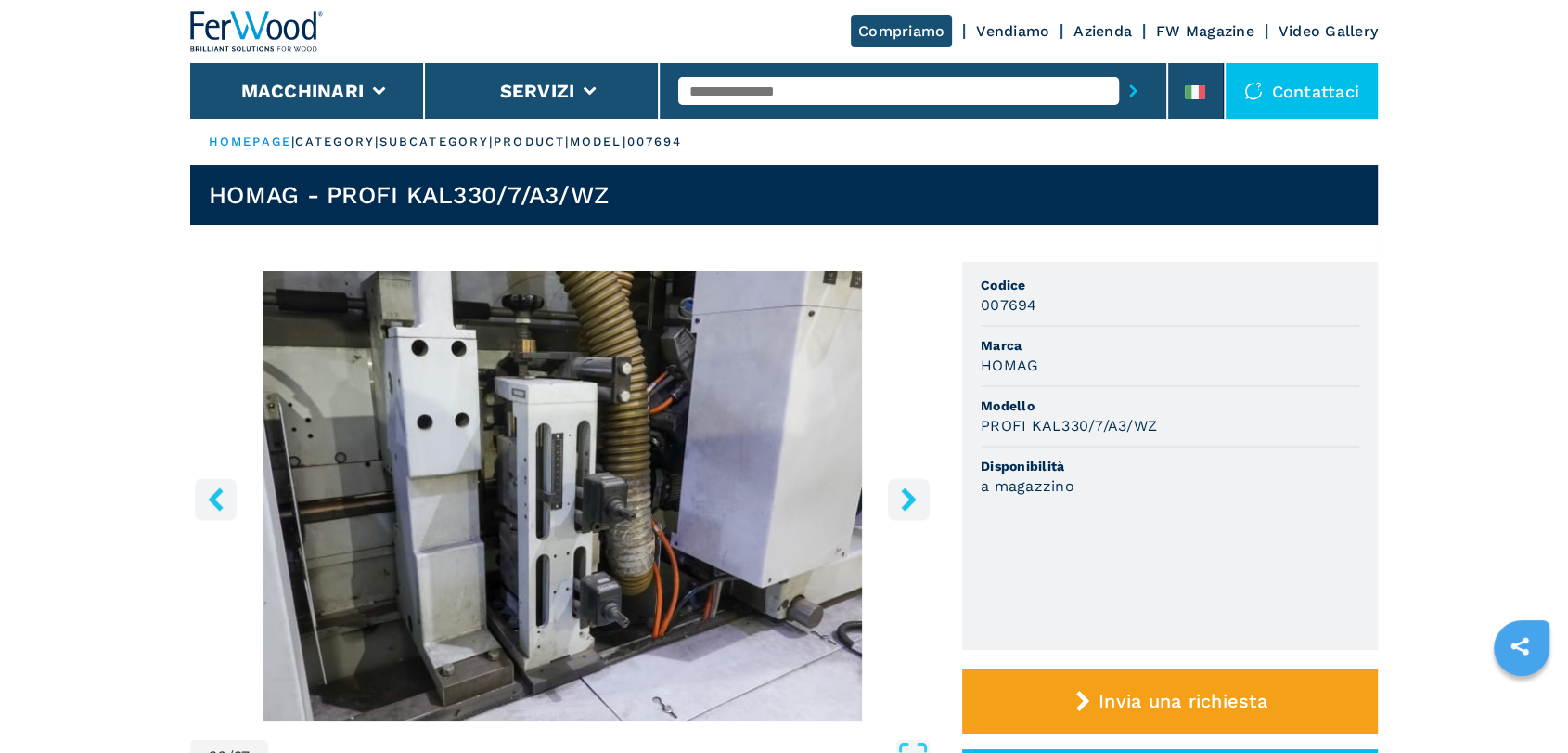
click at [918, 508] on icon "right-button" at bounding box center [908, 499] width 23 height 23
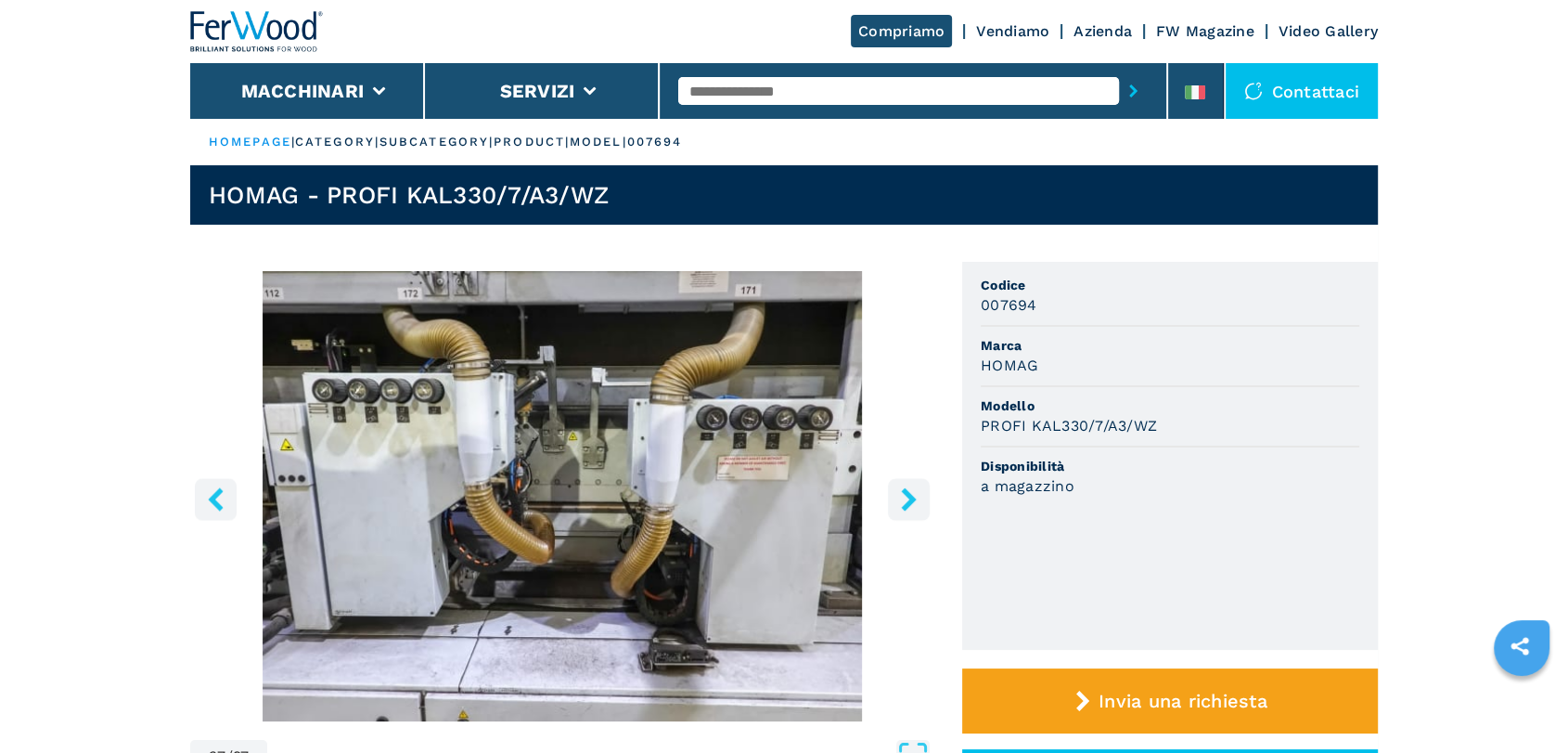
click at [918, 508] on icon "right-button" at bounding box center [908, 499] width 23 height 23
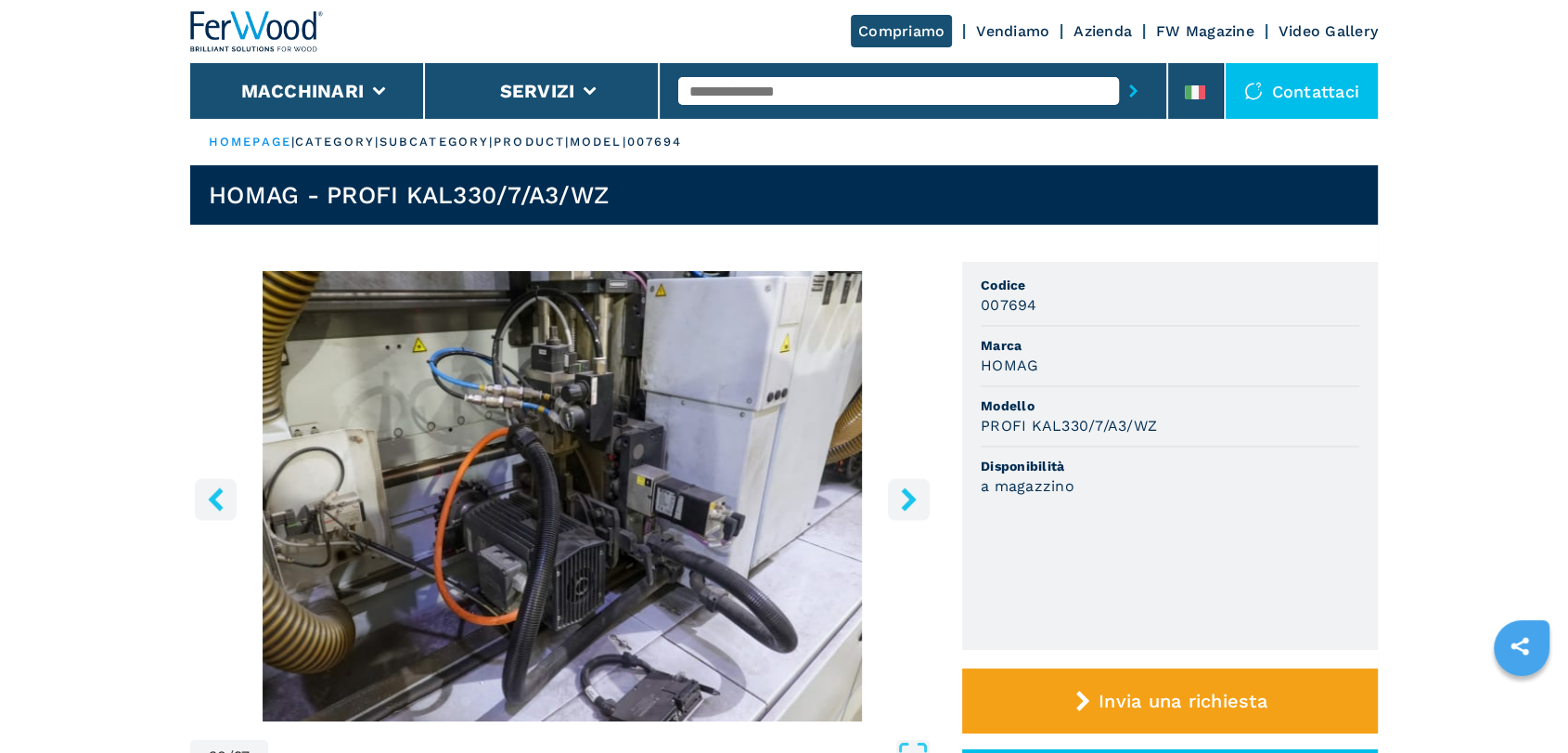
click at [918, 508] on icon "right-button" at bounding box center [908, 499] width 23 height 23
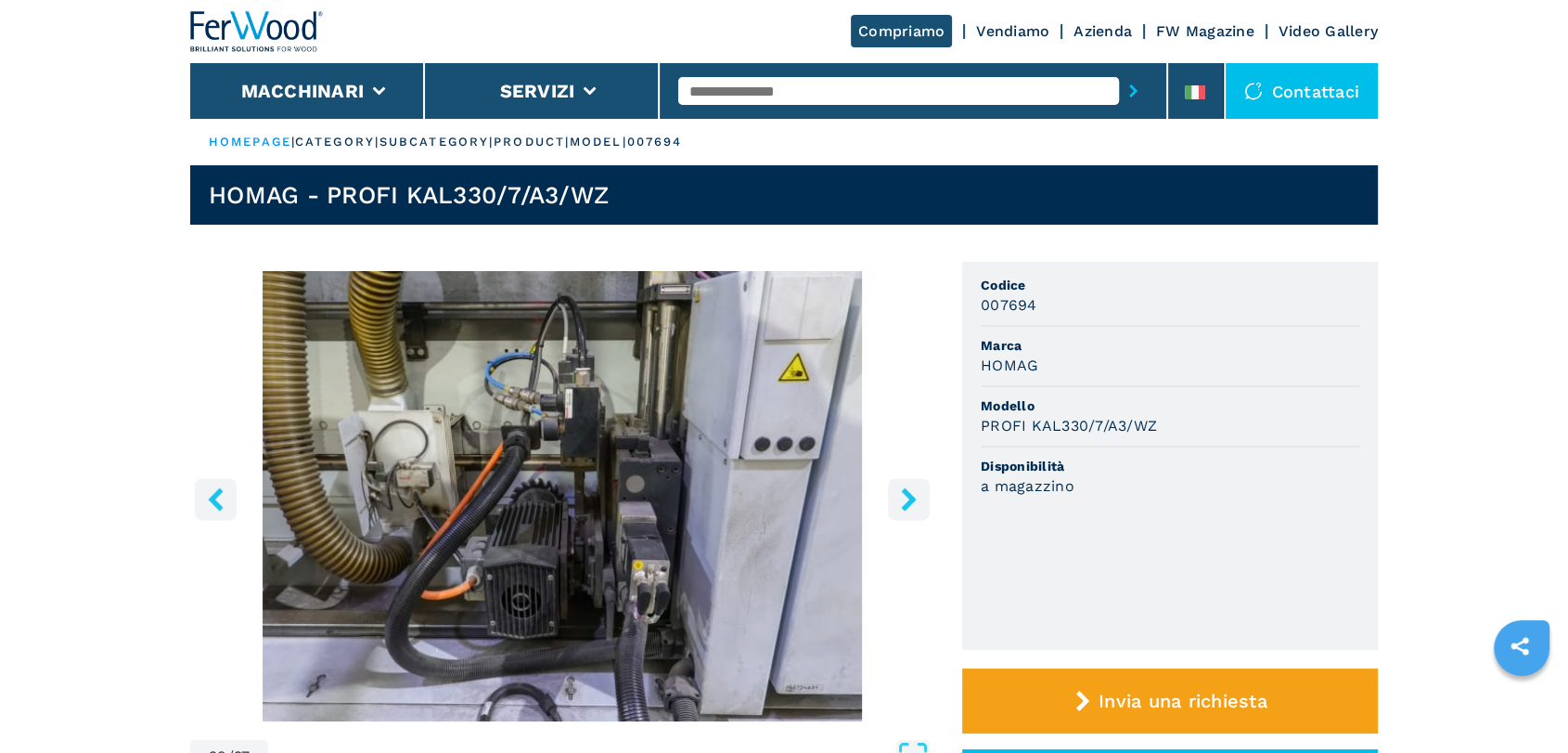
click at [918, 508] on icon "right-button" at bounding box center [908, 499] width 23 height 23
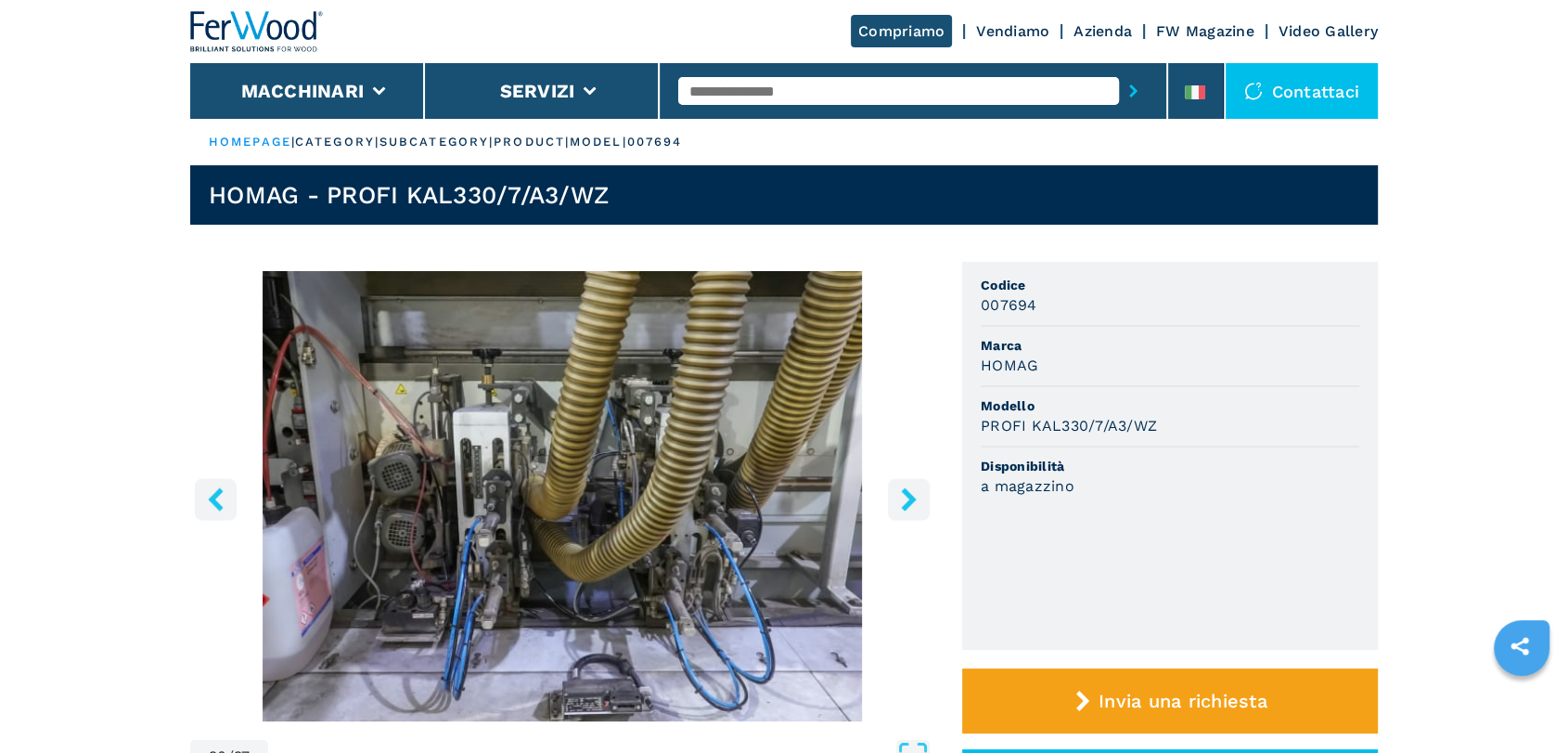
click at [918, 508] on icon "right-button" at bounding box center [908, 499] width 23 height 23
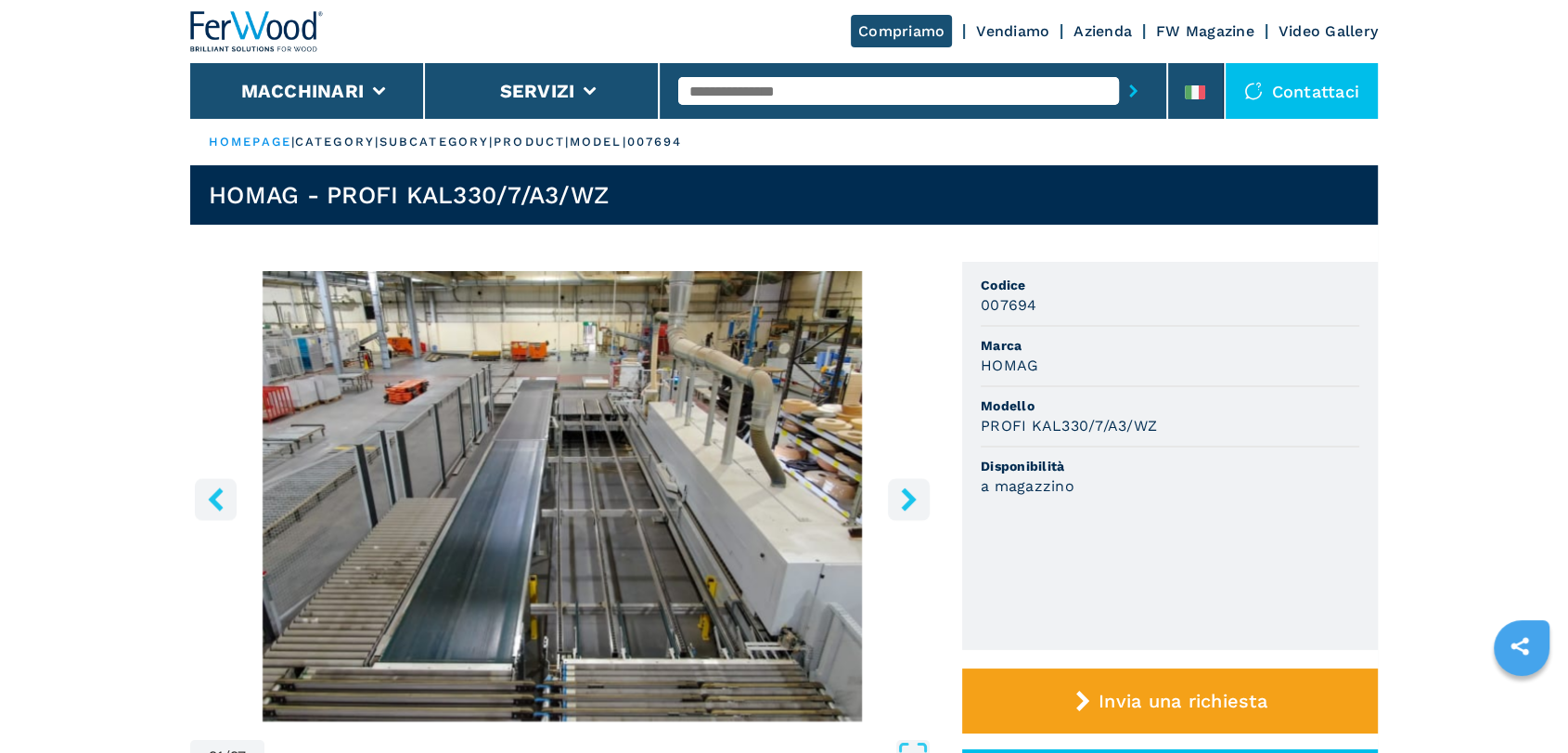
click at [903, 507] on icon "right-button" at bounding box center [908, 499] width 15 height 23
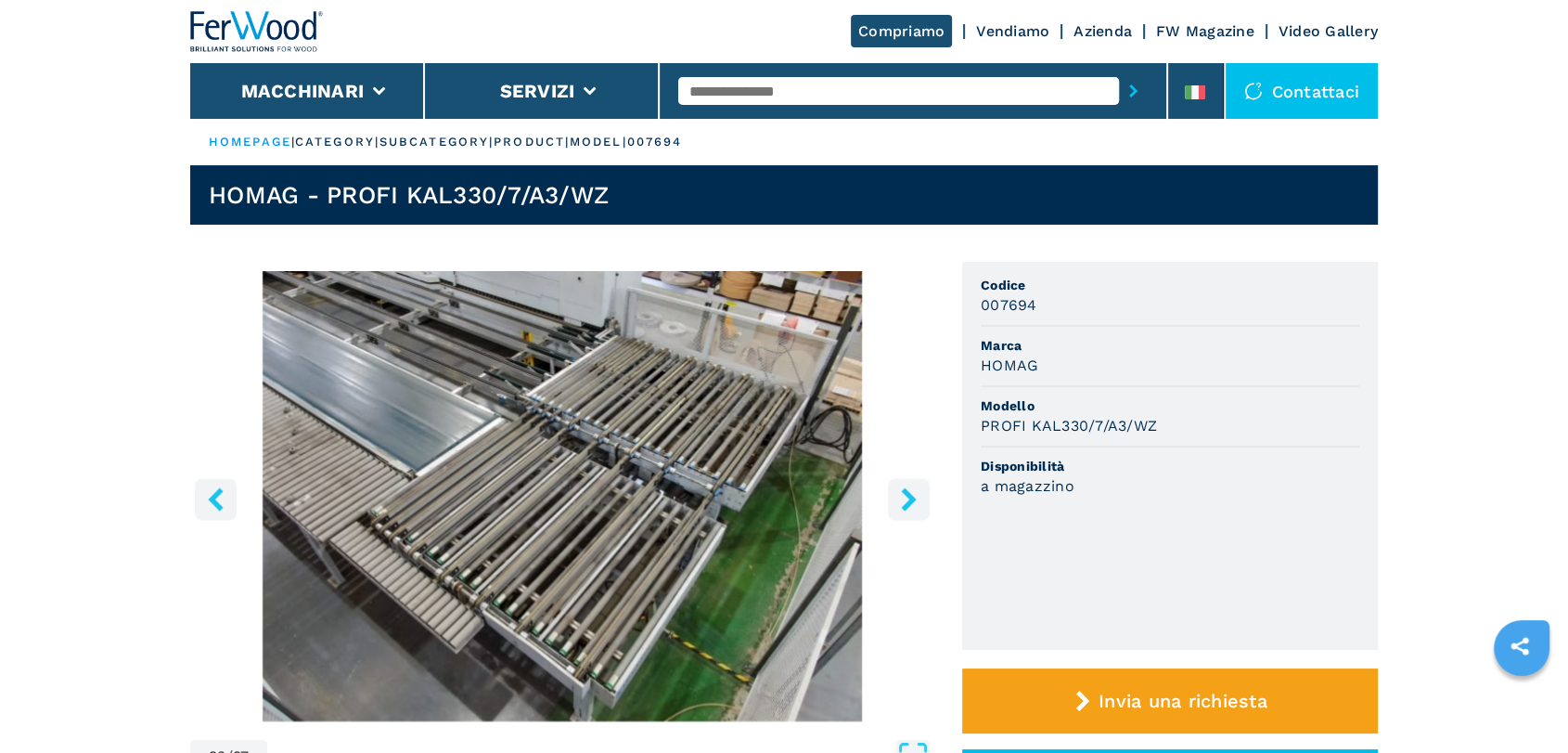
click at [903, 507] on icon "right-button" at bounding box center [908, 499] width 15 height 23
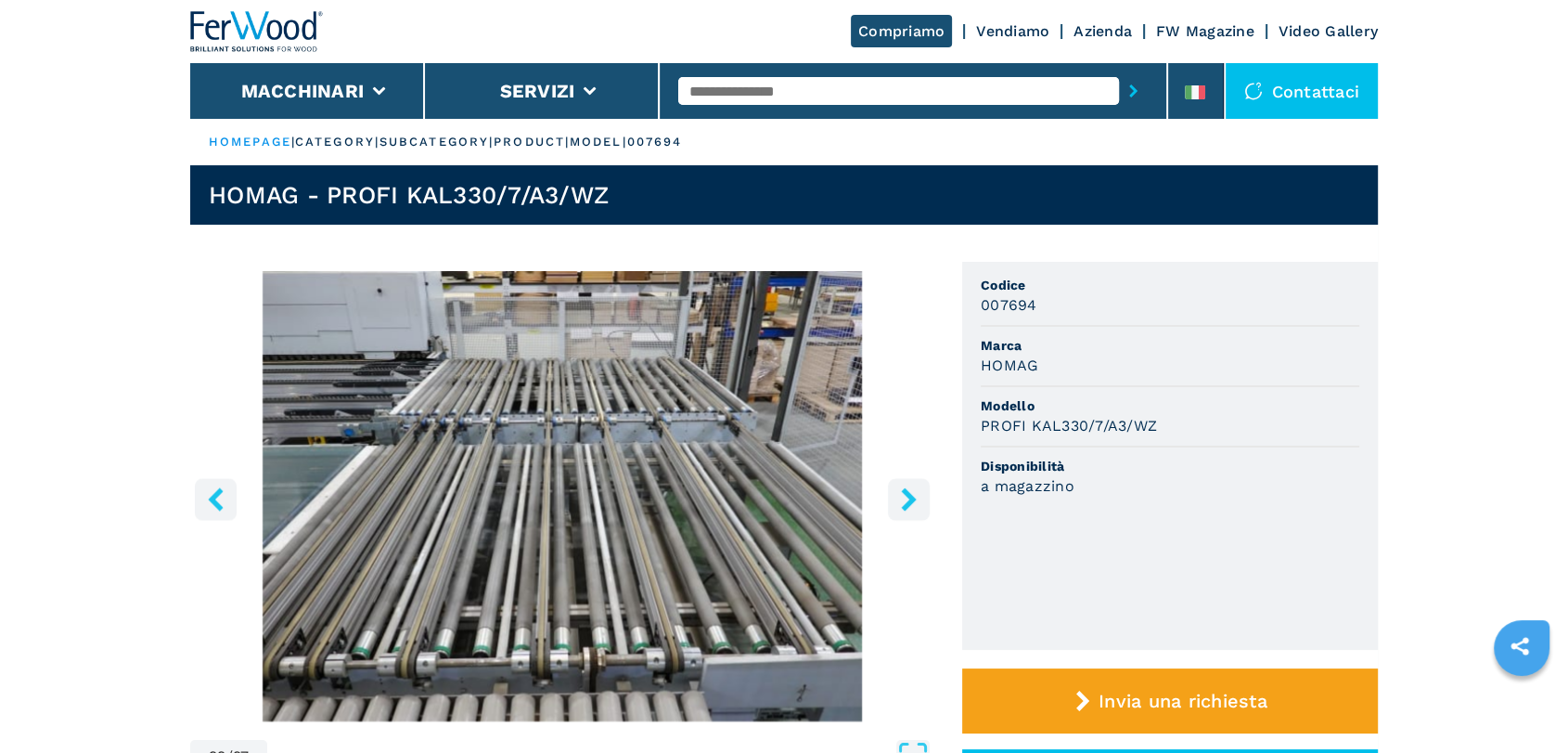
click at [903, 507] on icon "right-button" at bounding box center [908, 499] width 15 height 23
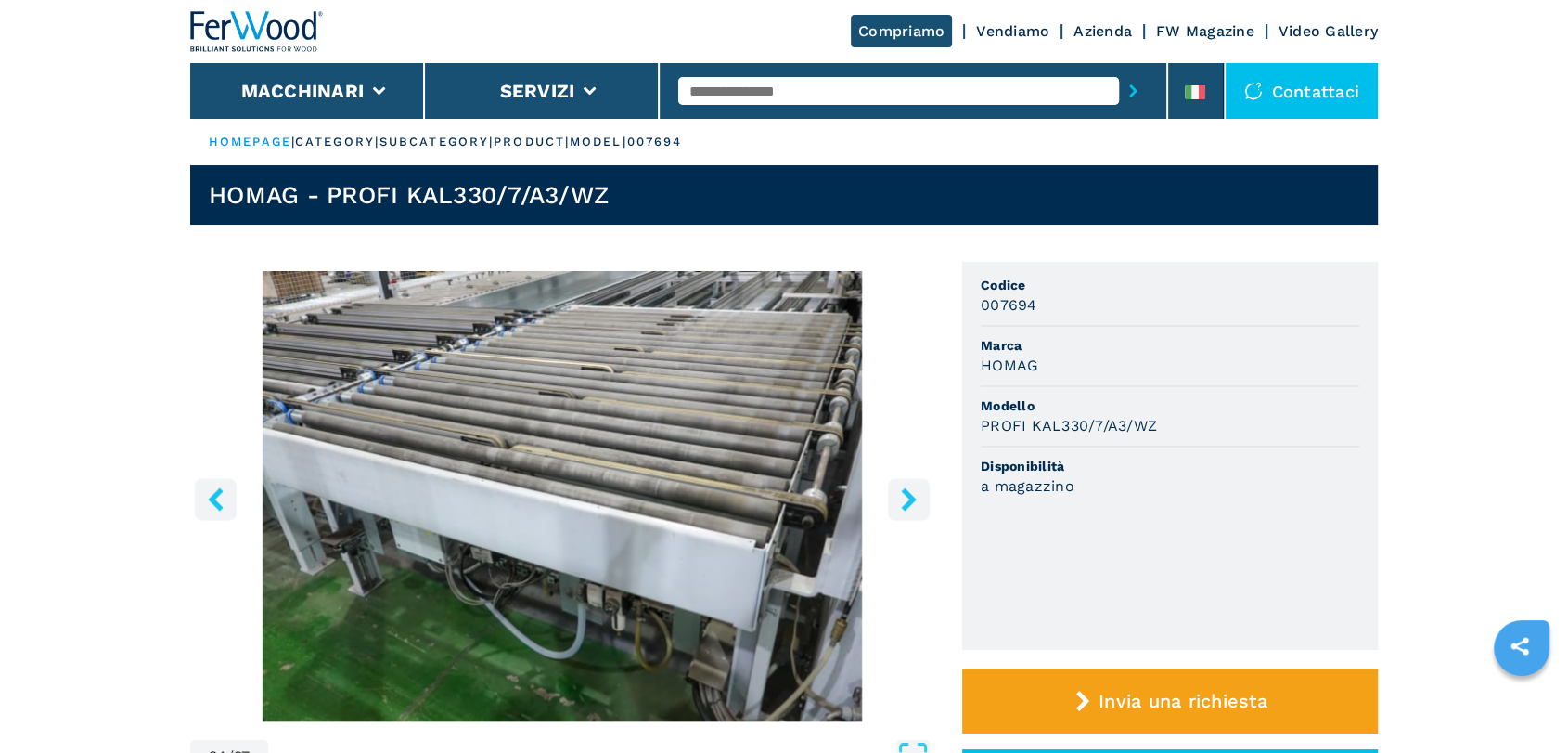
click at [903, 507] on icon "right-button" at bounding box center [908, 499] width 15 height 23
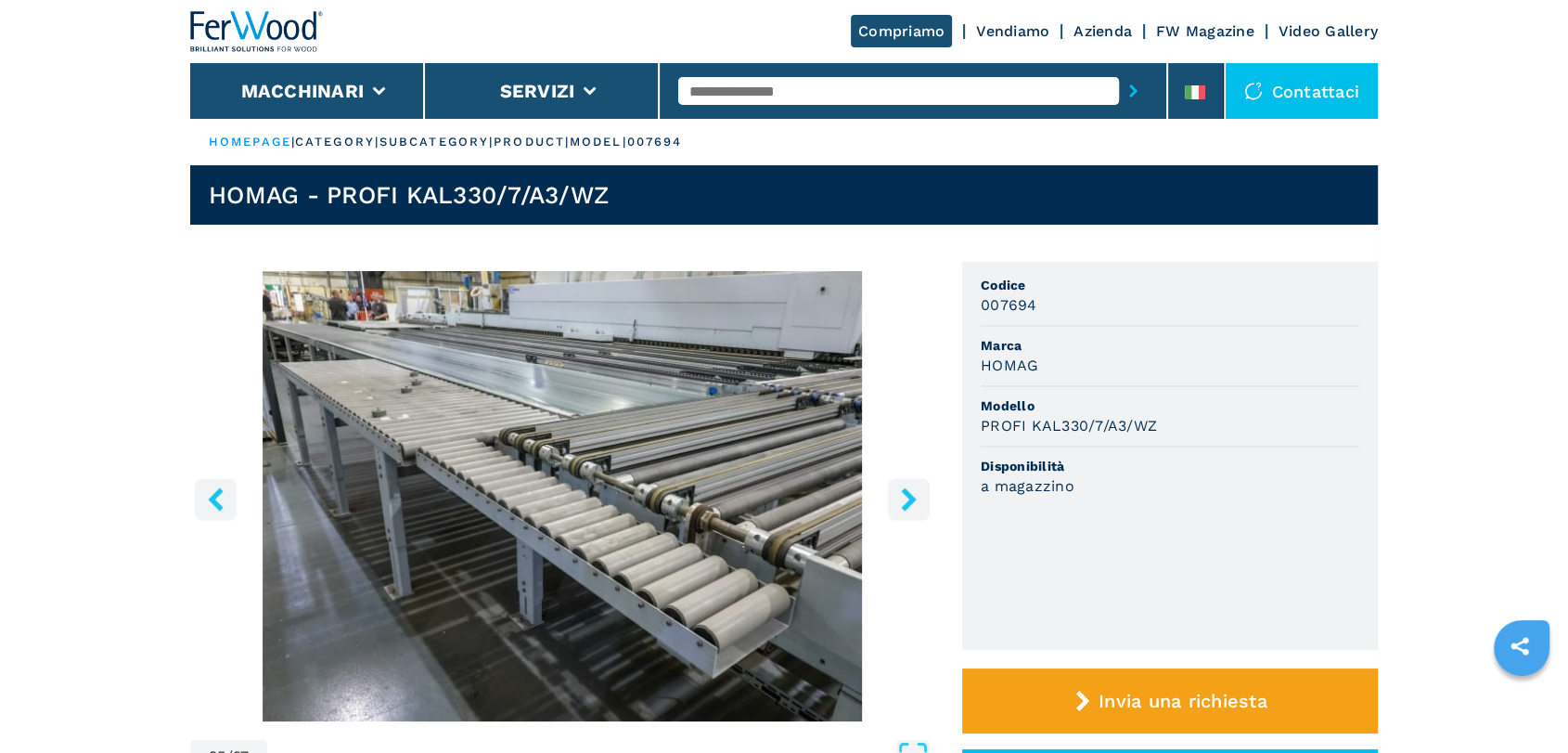
click at [902, 505] on icon "right-button" at bounding box center [908, 499] width 23 height 23
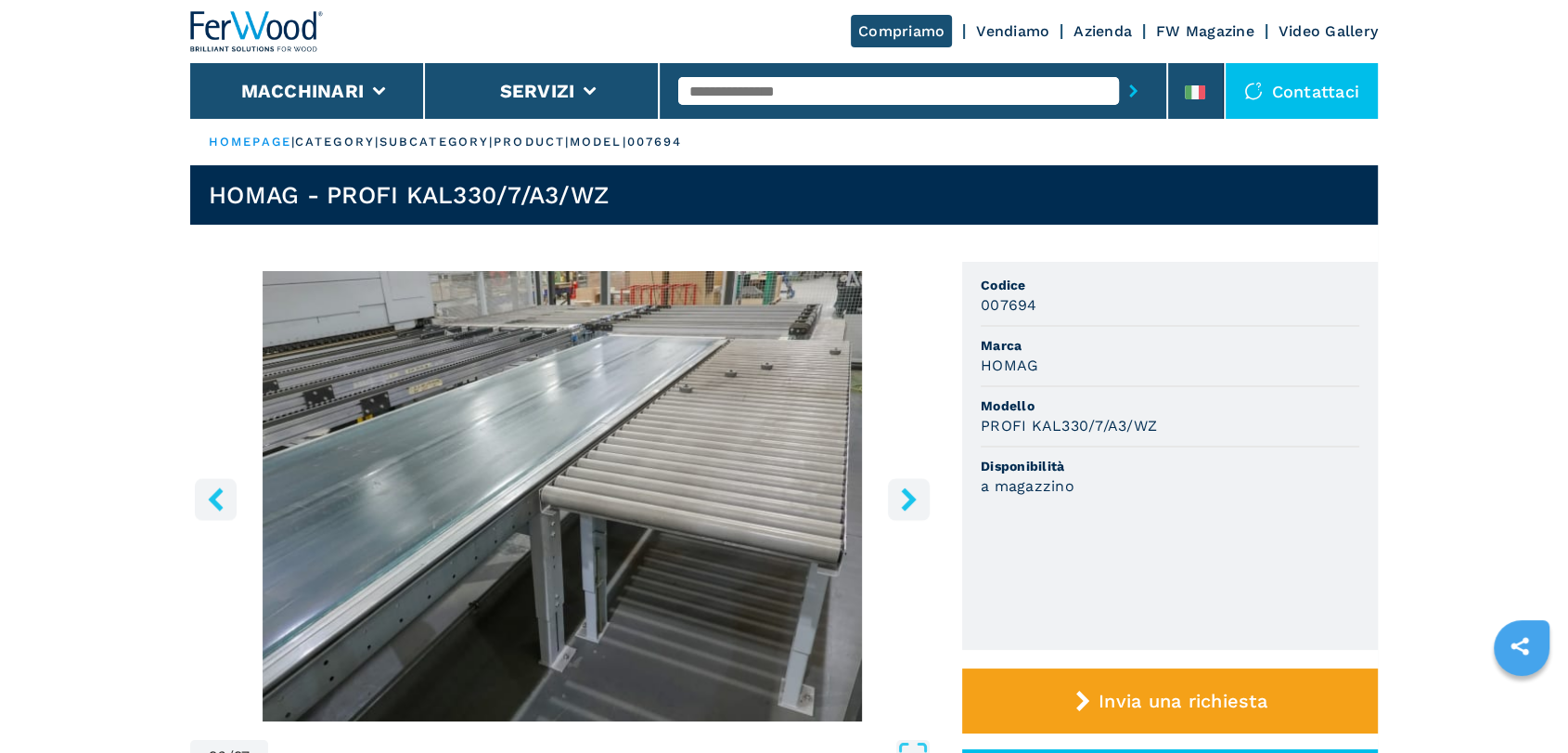
click at [901, 501] on icon "right-button" at bounding box center [908, 499] width 23 height 23
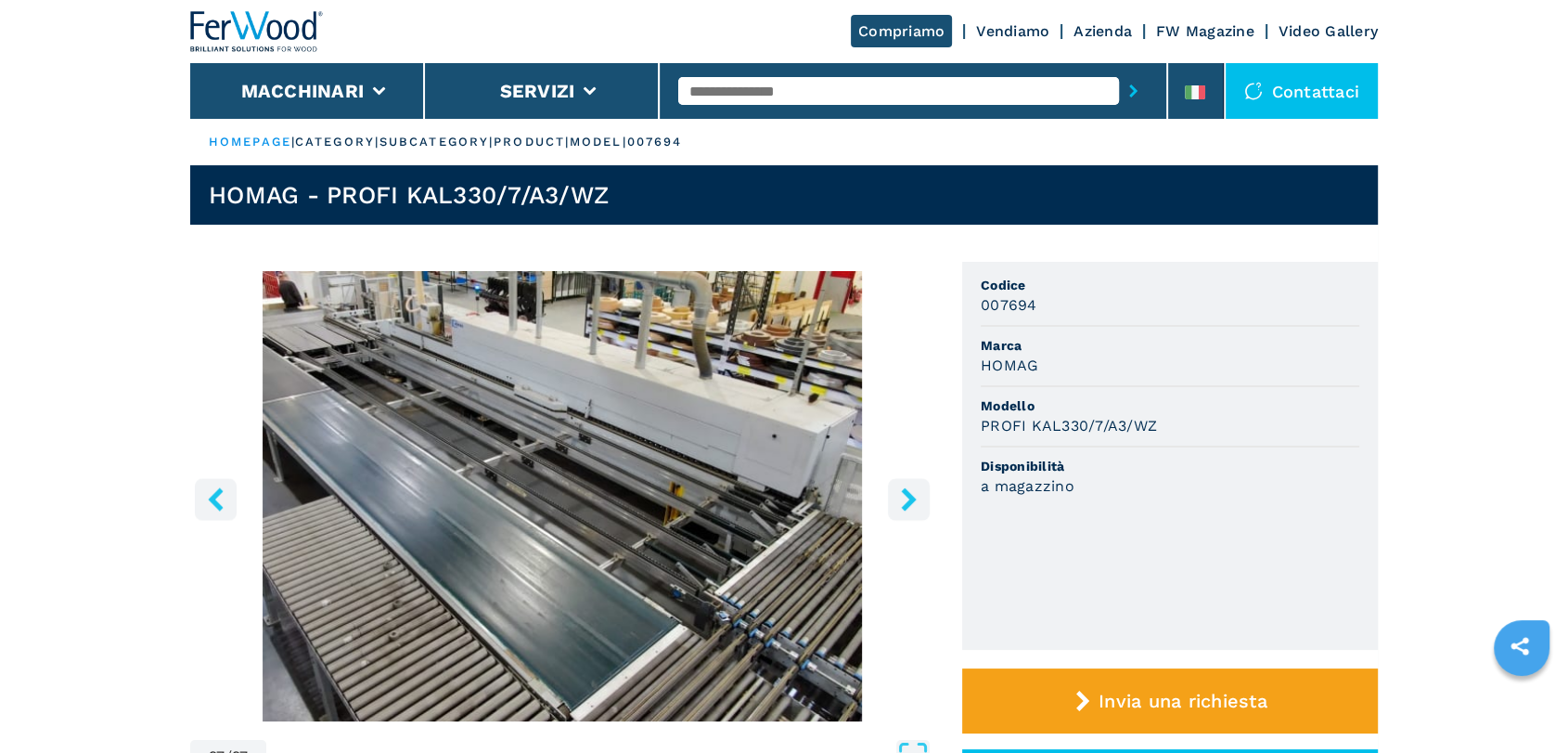
click at [901, 501] on icon "right-button" at bounding box center [908, 499] width 23 height 23
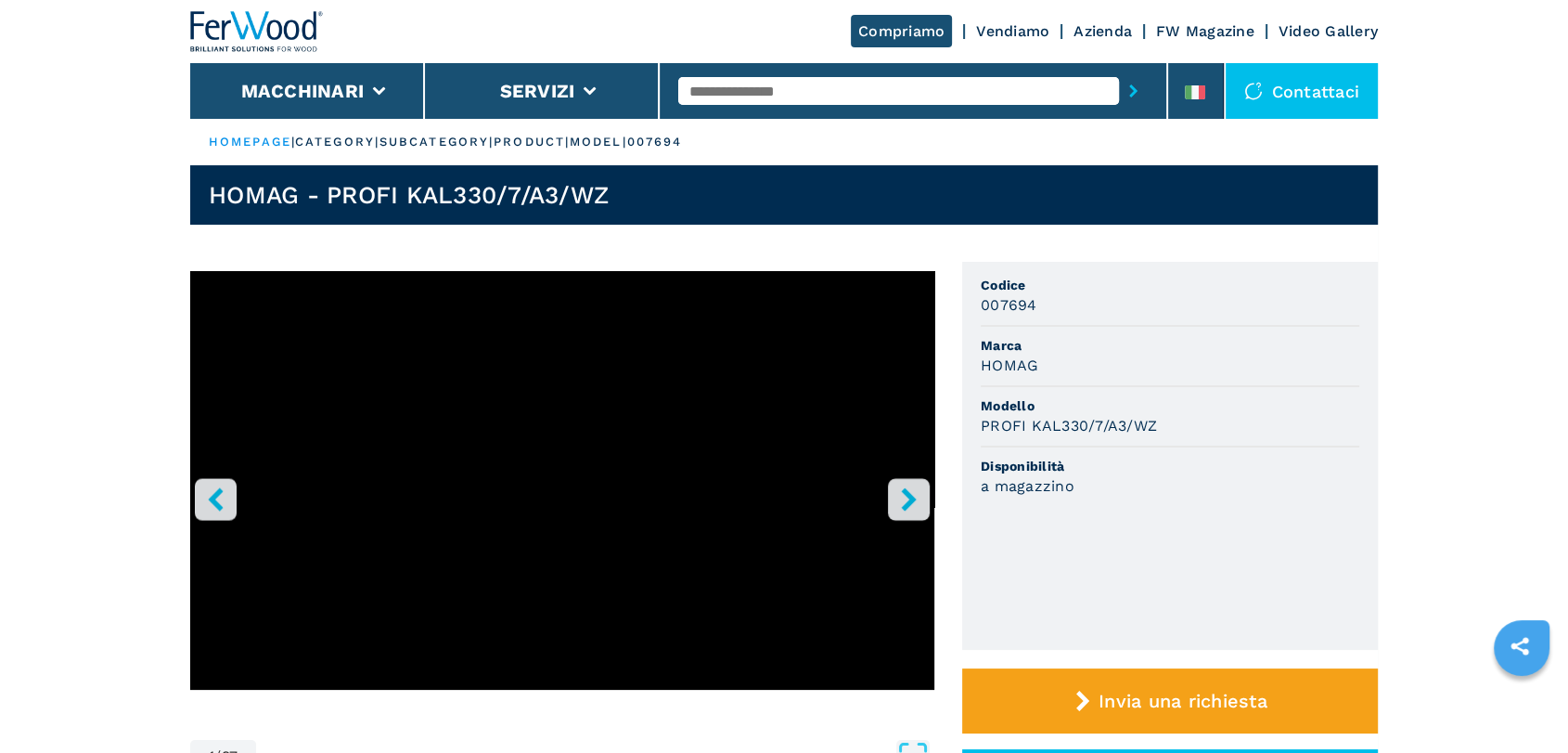
click at [901, 501] on icon "right-button" at bounding box center [908, 499] width 23 height 23
